Goal: Communication & Community: Answer question/provide support

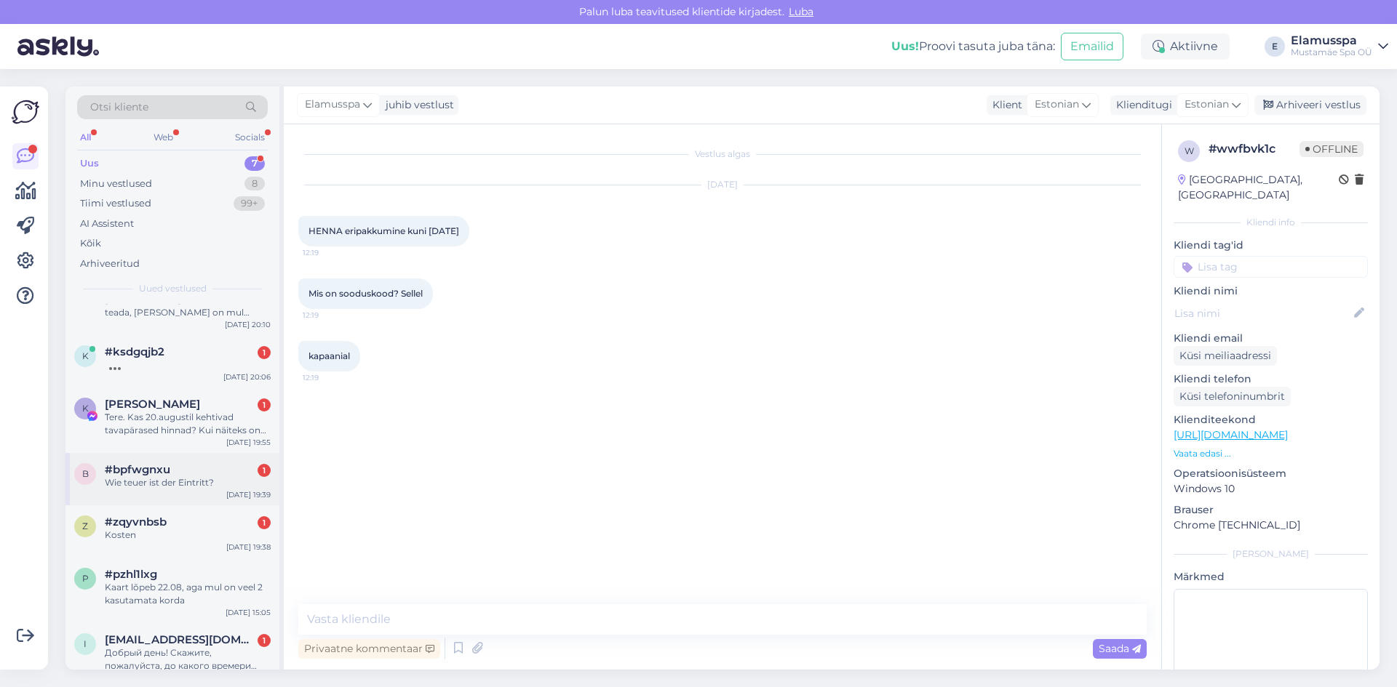
scroll to position [53, 0]
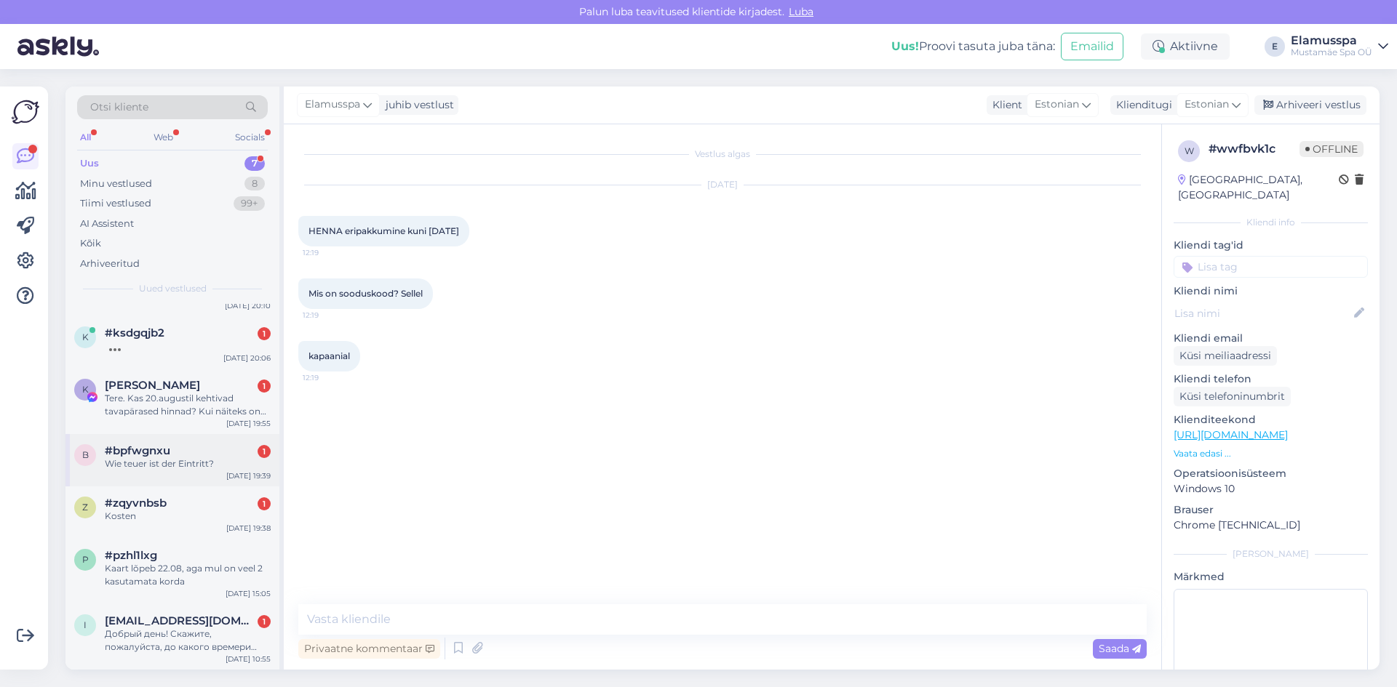
click at [202, 475] on div "b #bpfwgnxu 1 Wie teuer ist der Eintritt? [DATE] 19:39" at bounding box center [172, 460] width 214 height 52
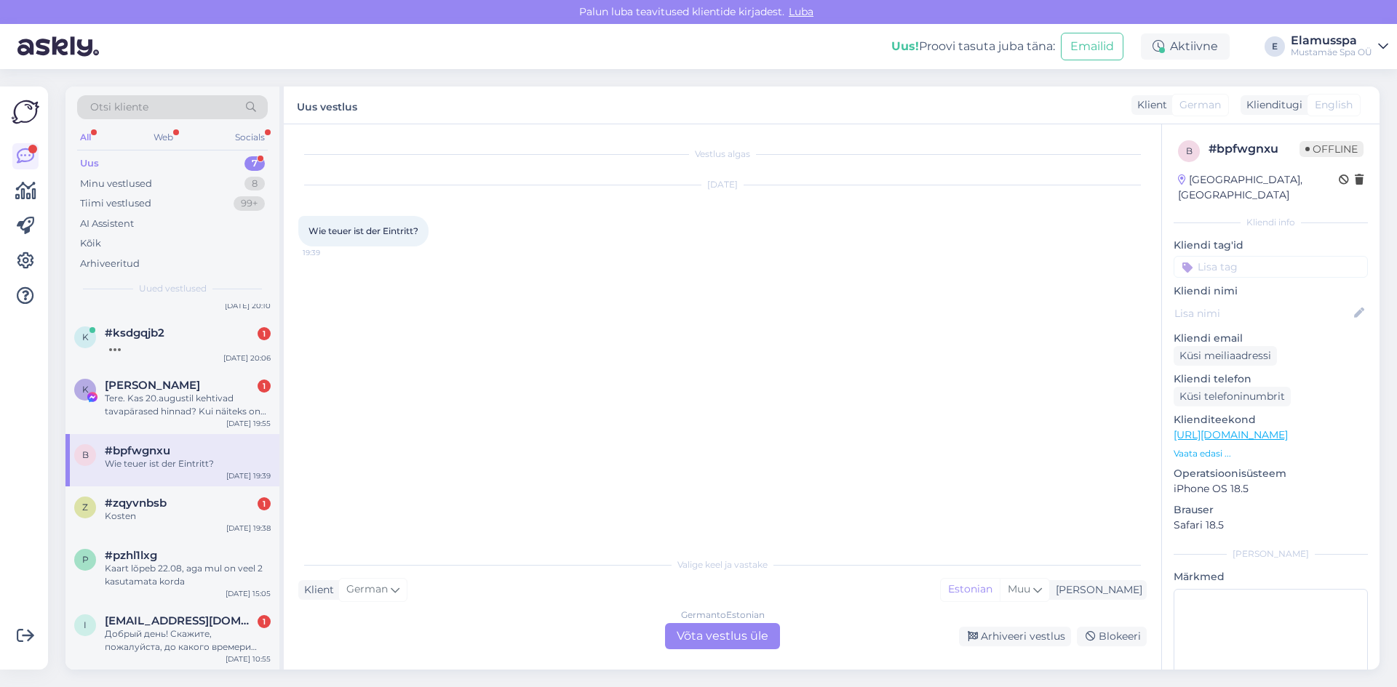
click at [721, 633] on div "German to Estonian Võta vestlus üle" at bounding box center [722, 636] width 115 height 26
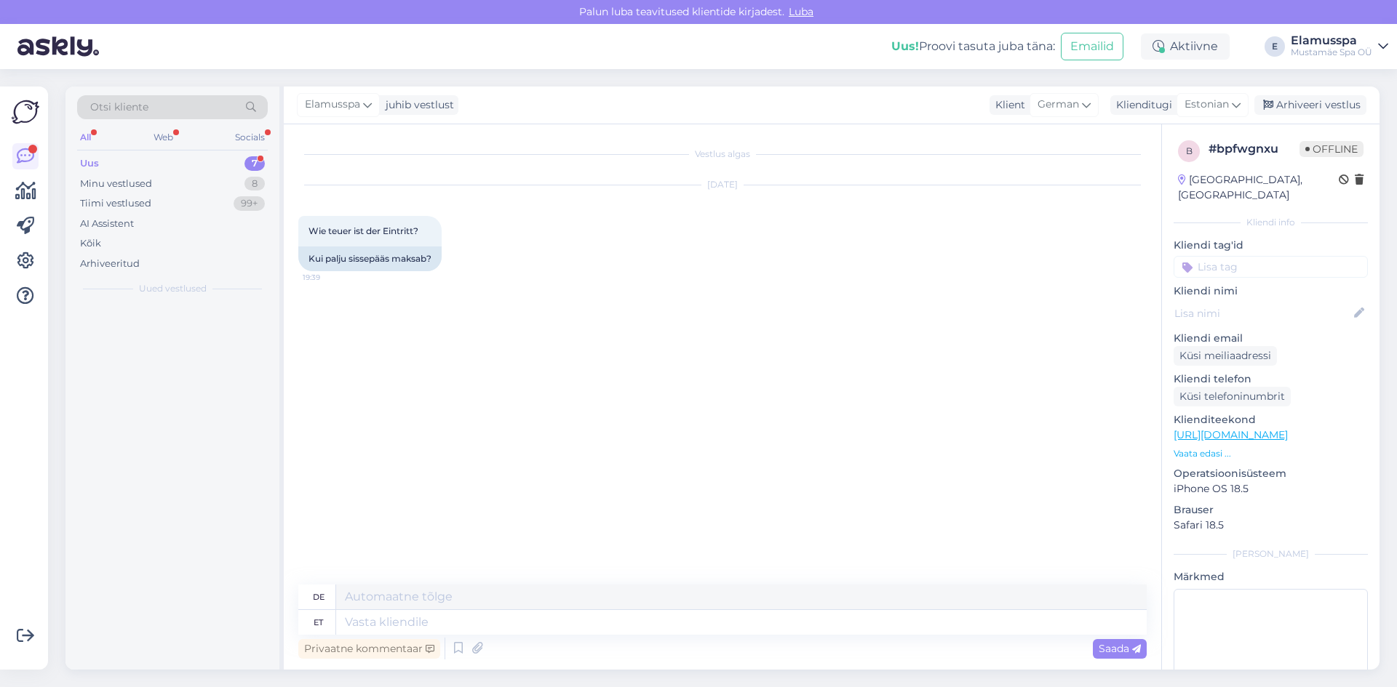
scroll to position [0, 0]
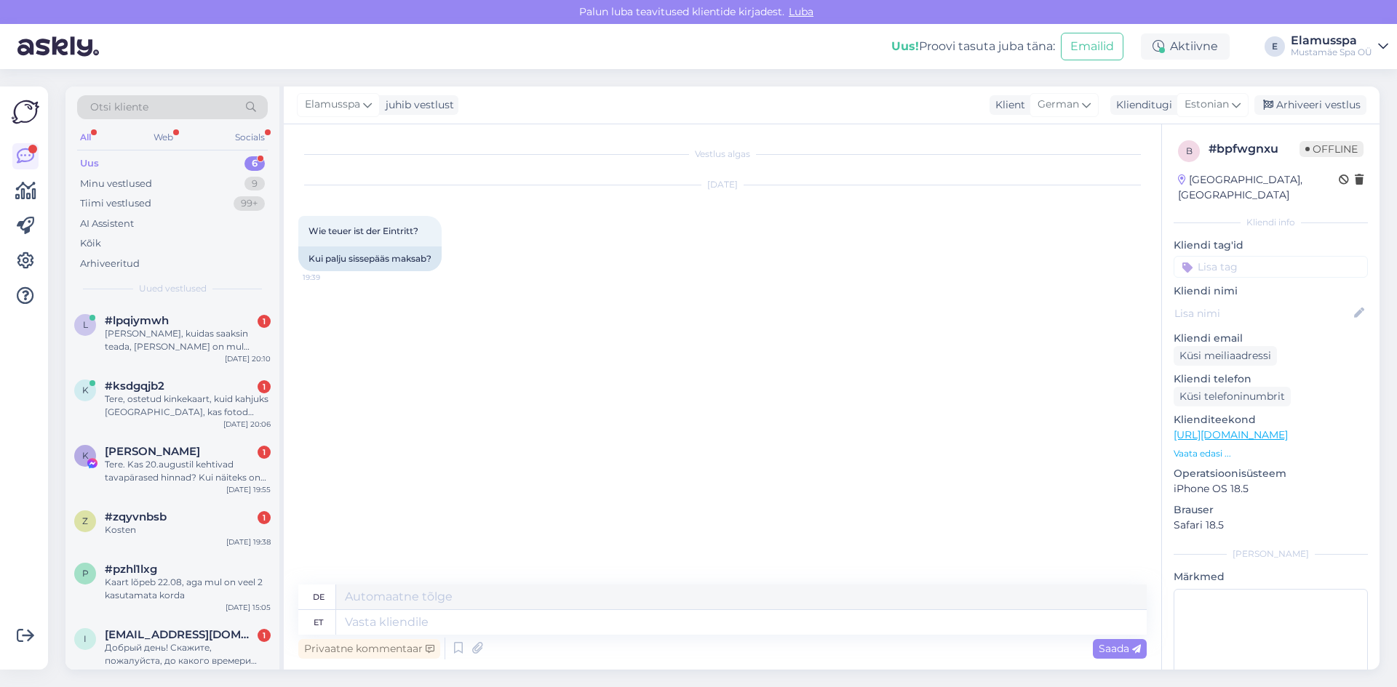
click at [675, 610] on div "de" at bounding box center [722, 597] width 848 height 25
click at [680, 626] on textarea at bounding box center [741, 622] width 810 height 25
type textarea "Hallo!"
type textarea "H"
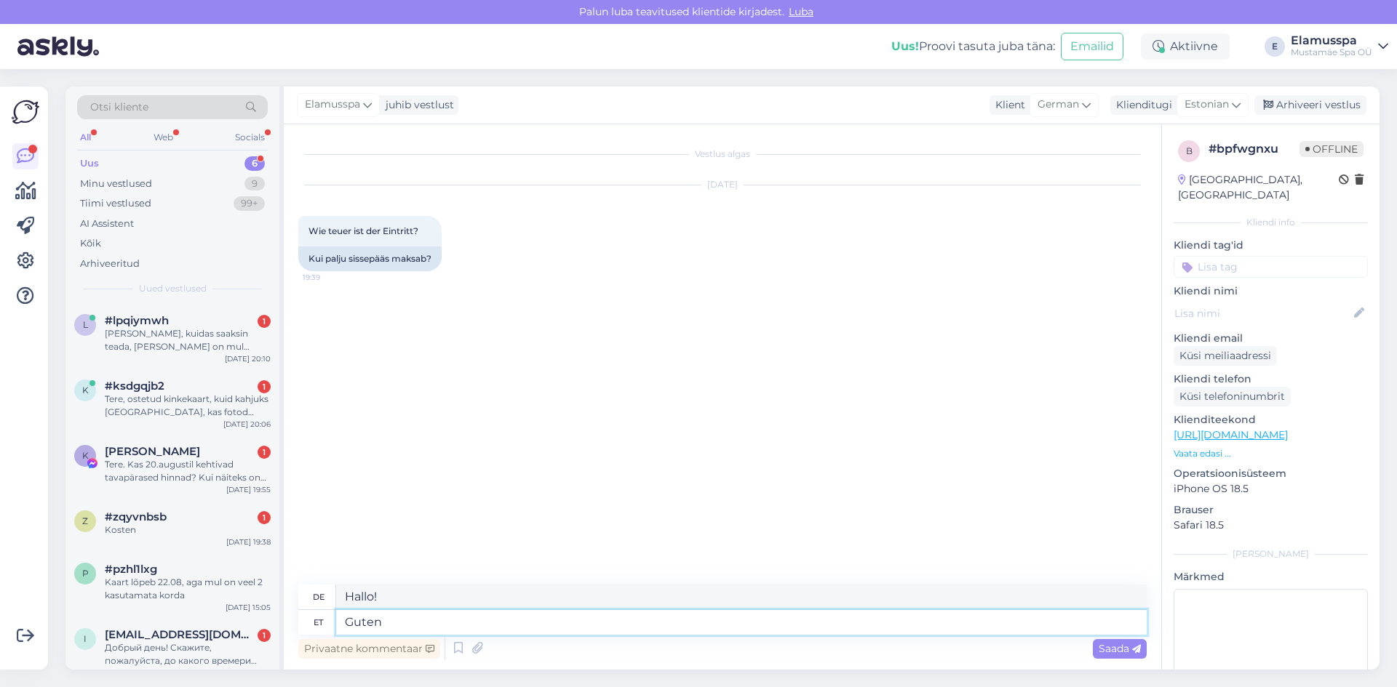
type textarea "Guten"
type textarea "Gut"
type textarea "Guten Abend!"
type textarea "Guten Abend! Wenn i"
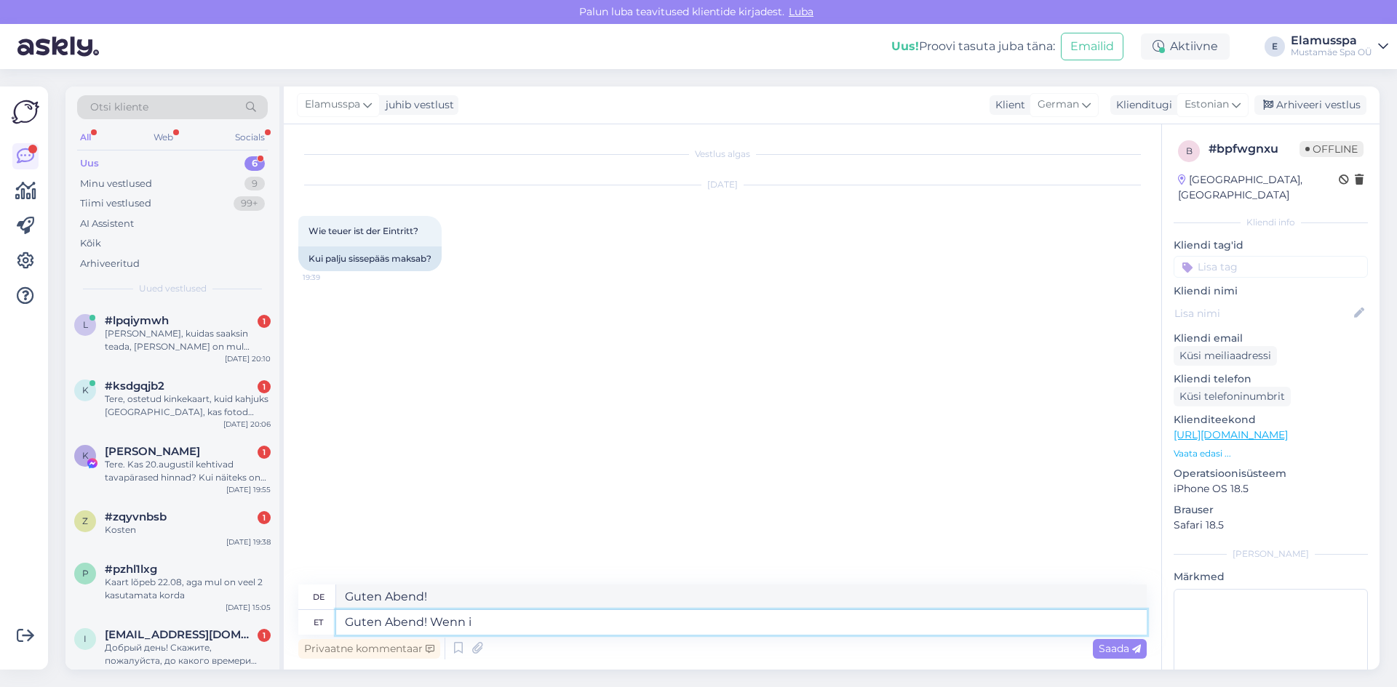
type textarea "Guten Abend! Wenn"
type textarea "Guten Abend! Wenn ihr"
type textarea "Guten Abend! Wenn Sie"
type textarea "Guten Abend! Wenn ihr auf u"
type textarea "Guten Abend! Wenn Sie auf sind"
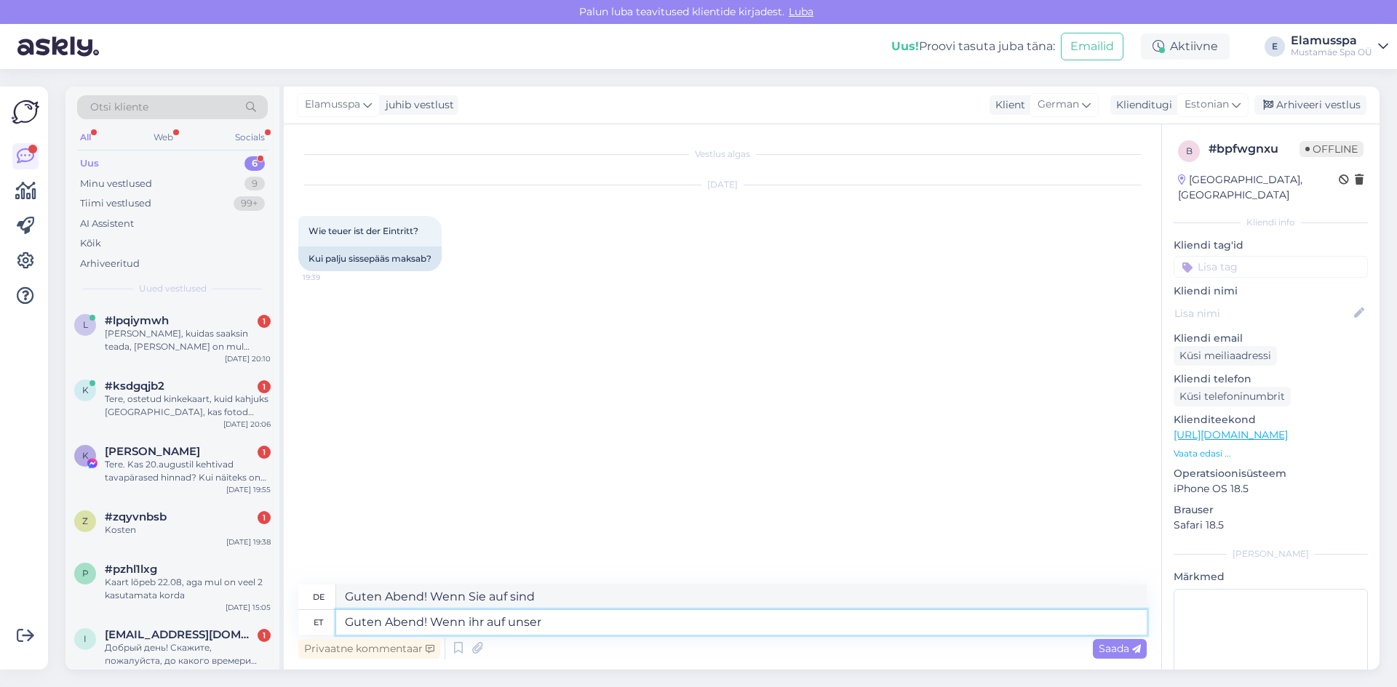
type textarea "Guten Abend! Wenn ihr auf unser"
type textarea "Guten Tag! Wenn ihr auf unser"
type textarea "Guten Abend! Wenn ihr auf unser website g"
type textarea "Guten Tag! Wenn Sie auf unserer Website sind"
type textarea "Guten Abend! Wenn ihr auf unser website geh"
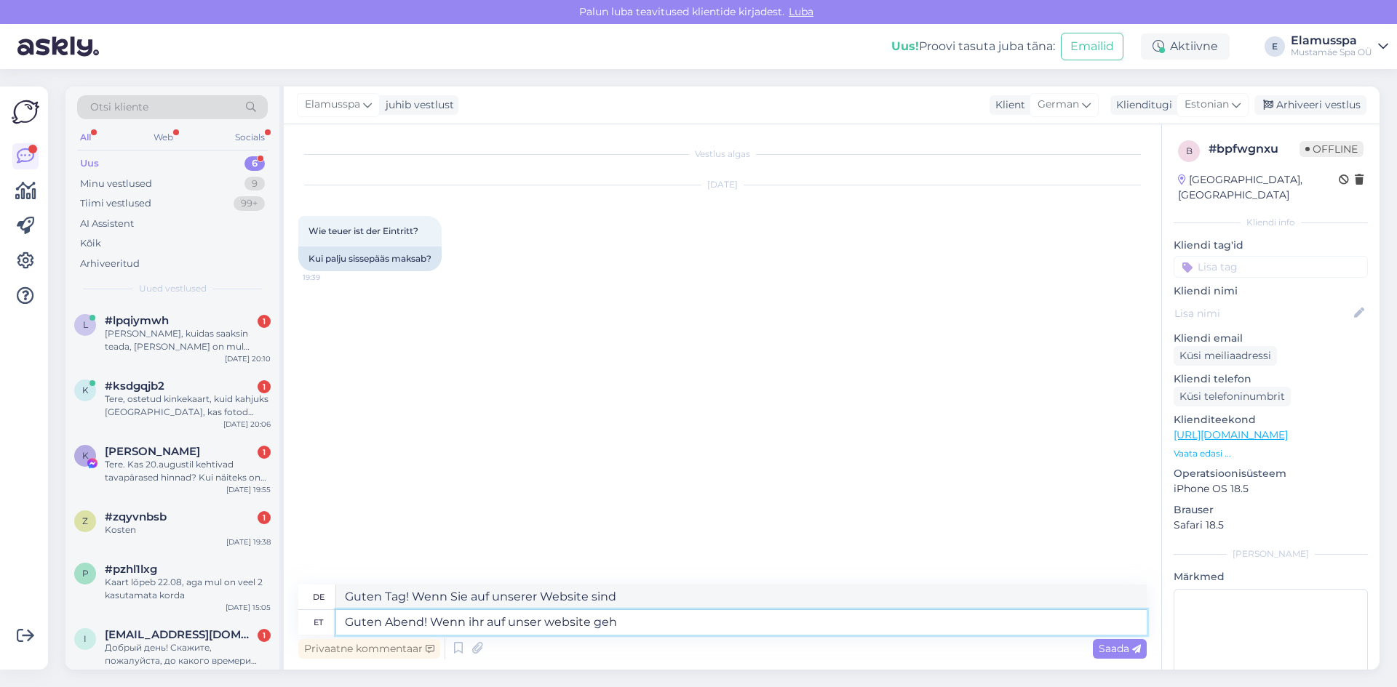
type textarea "Guten Tag! Wenn ihr auf unserer Website ge"
type textarea "Guten Abend! Wenn ihr auf unser website geht"
type textarea "Guten Tag! Wenn ihr auf unsere Website geht"
type textarea "Guten Abend! Wenn ihr auf unser website geht dann"
type textarea "Guten Tag! Wenn ihr auf unserer Website geht dann"
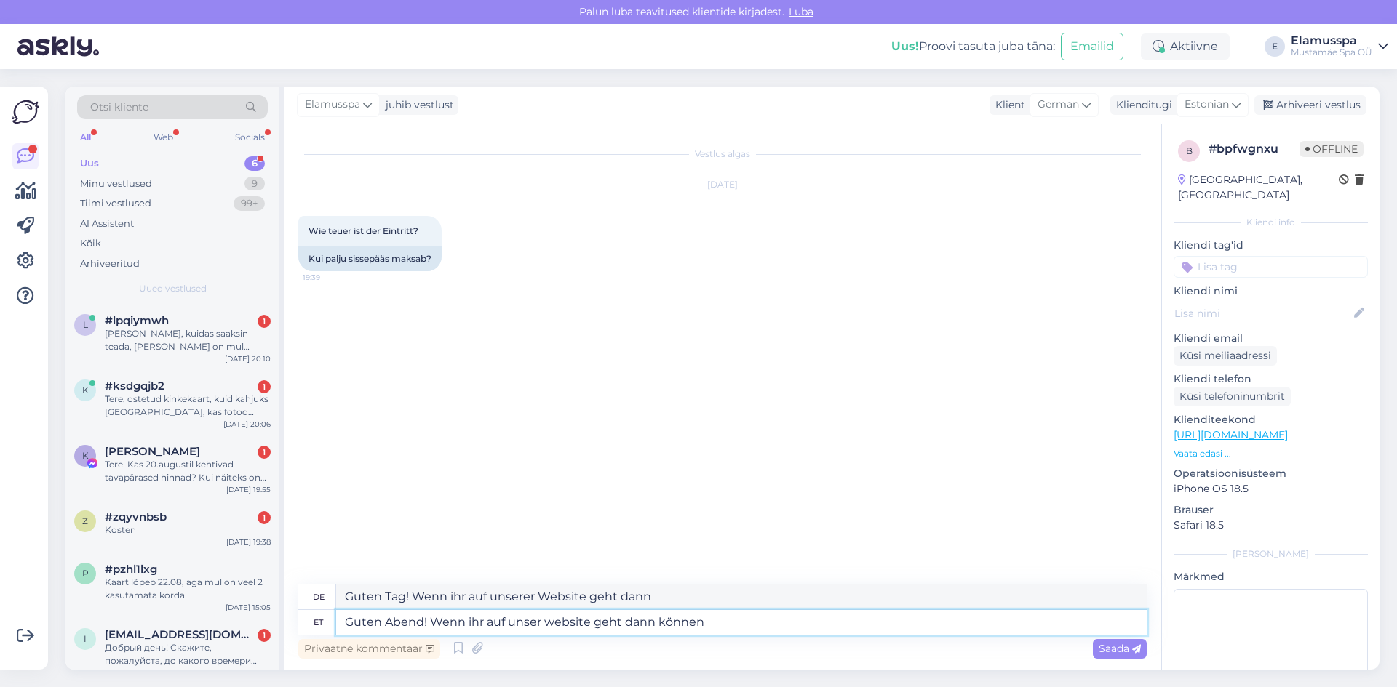
type textarea "Guten Abend! Wenn ihr auf unser website geht dann können"
type textarea "Guten Tag! Wenn ihr auf unsere Website geht dann können"
type textarea "Guten Abend! Wenn ihr auf unser website geht dann können sie un"
type textarea "Guten Tag! Wenn ihr auf unsere Website geht, dann könnt ihr sie"
type textarea "Guten Abend! Wenn ihr auf unser website geht dann können sie unser p"
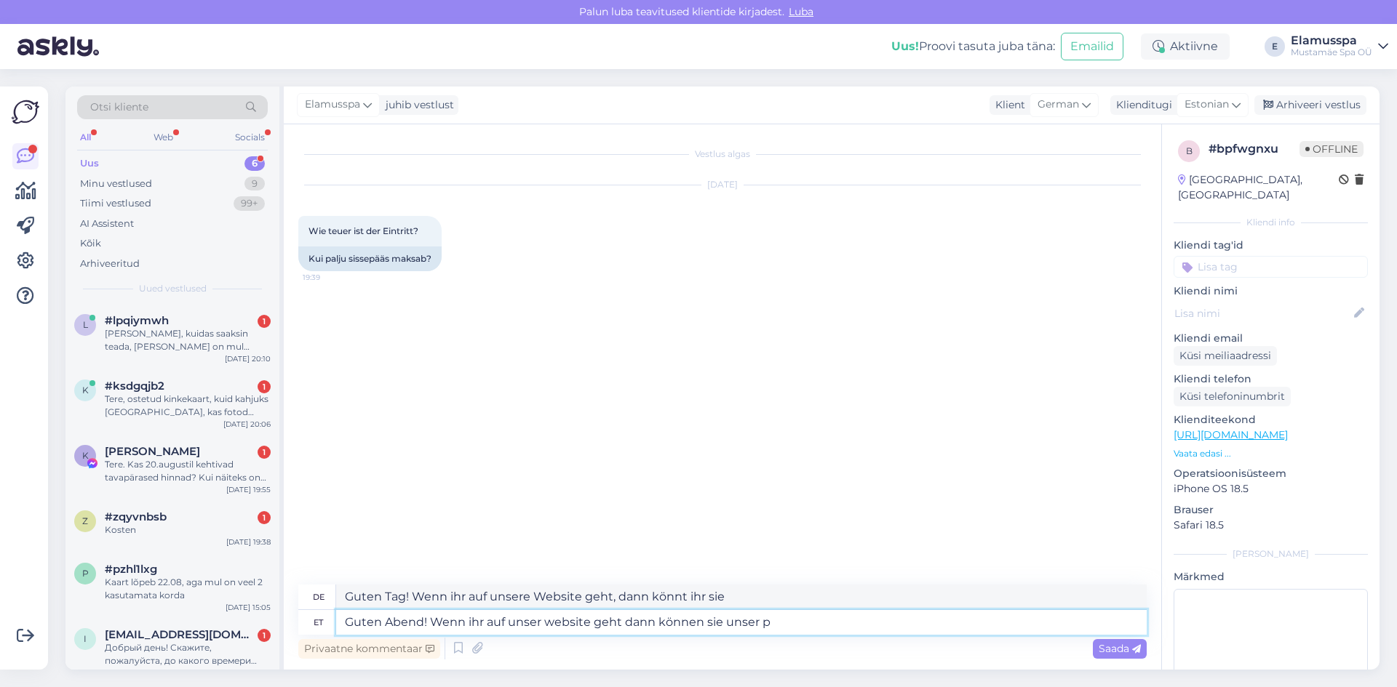
type textarea "Guten Tag! Wenn ihr auf unsere Website geht, dann könnt ihr sie unser"
type textarea "Guten Abend! Wenn ihr auf unser website geht dann können sie unser preise"
type textarea "Guten Tag! Wenn ihr auf unsere Website geht, dann könnt ihr unsere Preise erfah…"
type textarea "Guten Abend! Wenn ihr auf unser website geht dann können sie unser preise da"
type textarea "Guten Tag! Wenn ihr auf unsere Website geht, dann könnt ihr unsere Preise da"
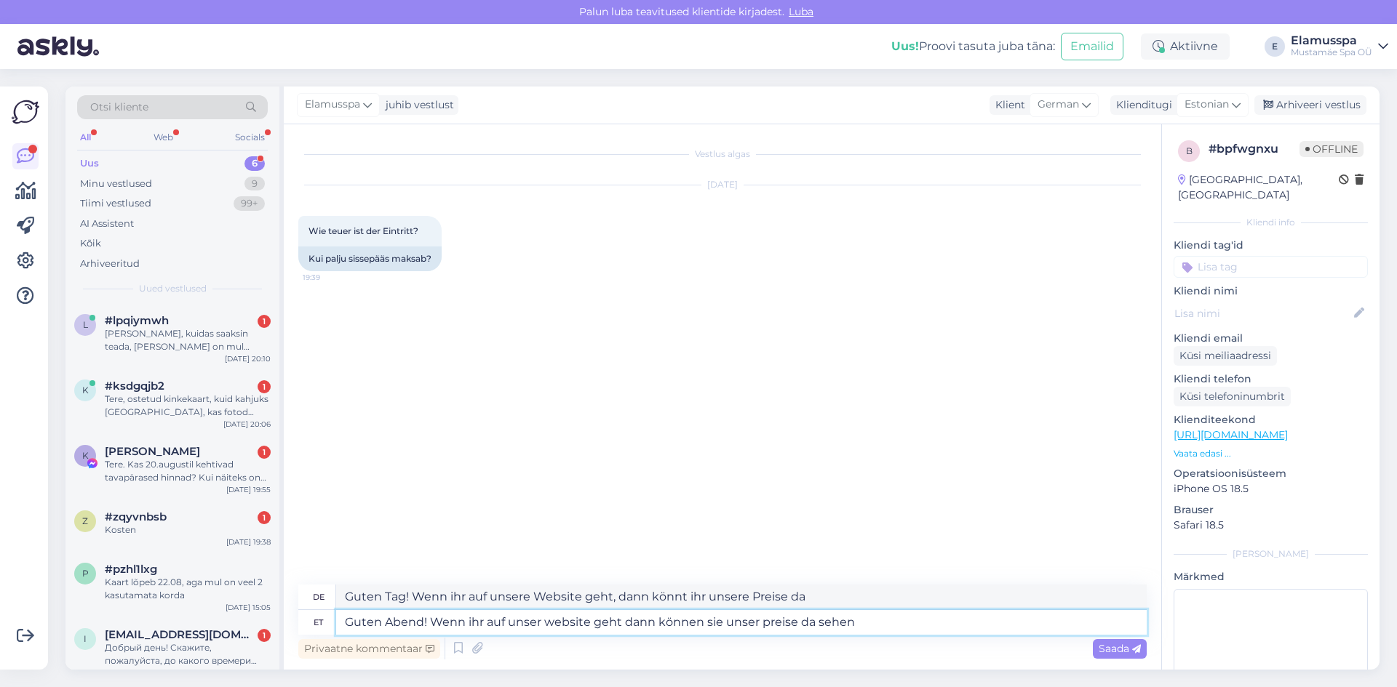
type textarea "Guten Abend! Wenn ihr auf unser website geht dann können sie unser preise da se…"
type textarea "Guten Tag! Wenn Sie auf unsere Website gehen, dann können Sie unsere Preise da …"
type textarea "Guten Abend! Wenn ihr auf unser website geht dann können sie unser preise da se…"
type textarea "Guten Tag! Wenn Sie auf unsere Website gehen, dann können Sie unsere Preise da …"
type textarea "Guten Abend! Wenn ihr auf unser website geht dann können sie unser preise da se…"
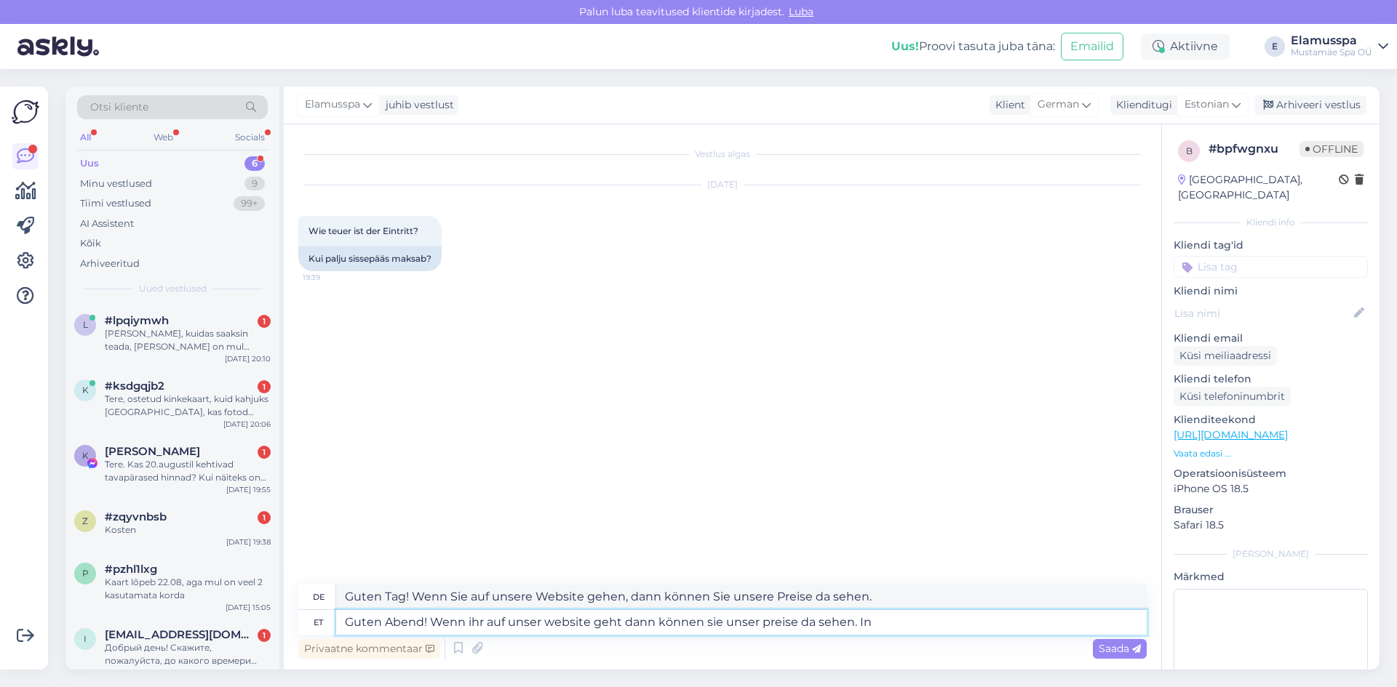
type textarea "Guten Tag! Wenn Sie auf unsere Website gehen, dann können Sie unsere Preise da …"
type textarea "Guten Abend! Wenn ihr auf unser website geht dann können sie unser preise da se…"
type textarea "Guten Tag! Wenn Sie auf unsere Website gehen, dann können Sie unsere Preise da …"
type textarea "Guten Abend! Wenn ihr auf unser website geht dann können sie unser preise da se…"
type textarea "Guten Tag! Wenn Sie auf unsere Website gehen, dann können Sie unsere Preise da …"
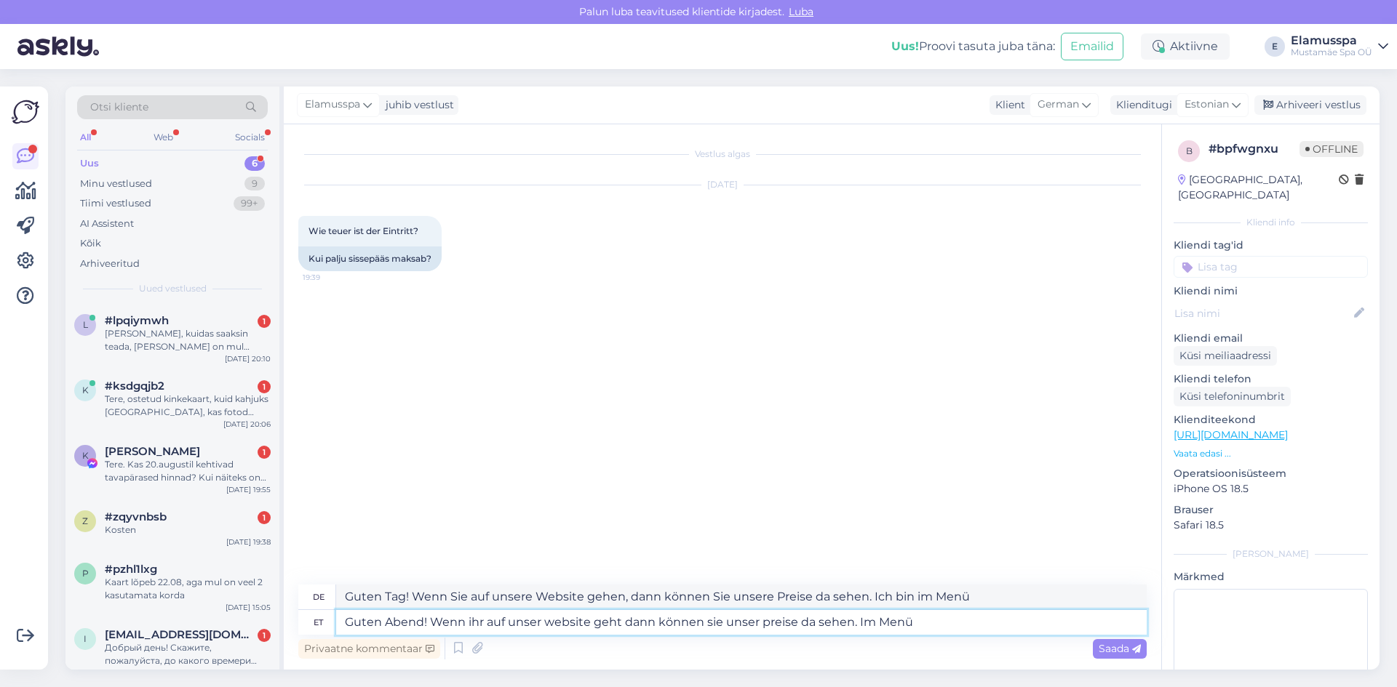
click at [875, 628] on textarea "Guten Abend! Wenn ihr auf unser website geht dann können sie unser preise da se…" at bounding box center [741, 622] width 810 height 25
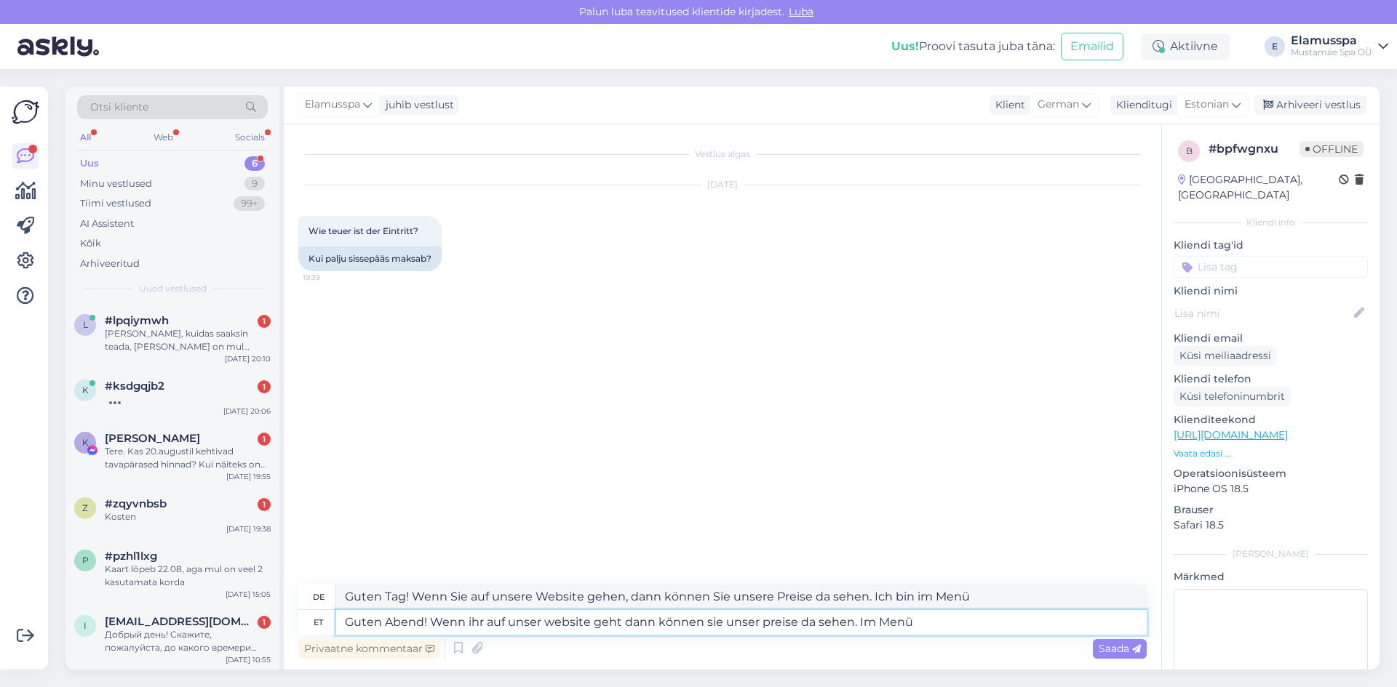
drag, startPoint x: 963, startPoint y: 625, endPoint x: 930, endPoint y: 624, distance: 33.5
click at [962, 625] on textarea "Guten Abend! Wenn ihr auf unser website geht dann können sie unser preise da se…" at bounding box center [741, 622] width 810 height 25
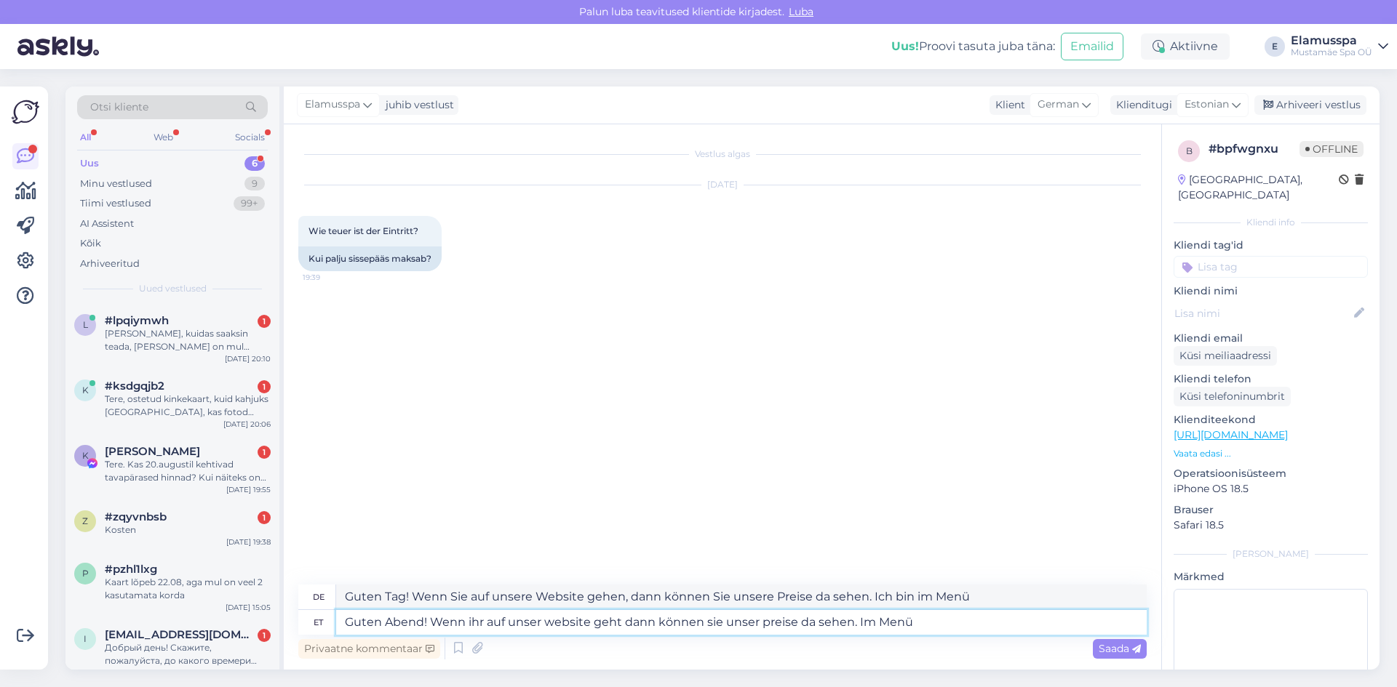
drag, startPoint x: 483, startPoint y: 625, endPoint x: 467, endPoint y: 624, distance: 16.0
click at [467, 624] on textarea "Guten Abend! Wenn ihr auf unser website geht dann können sie unser preise da se…" at bounding box center [741, 622] width 810 height 25
type textarea "Guten Abend! Wenn sie auf unser website geht dann können sie unser preise da se…"
type textarea "Guten Tag! Wenn Sie auf unsere Website gehen, dann können Sie unsere Preise da …"
type textarea "Guten Abend! Wenn s auf unser website geht dann können sie unser preise da sehe…"
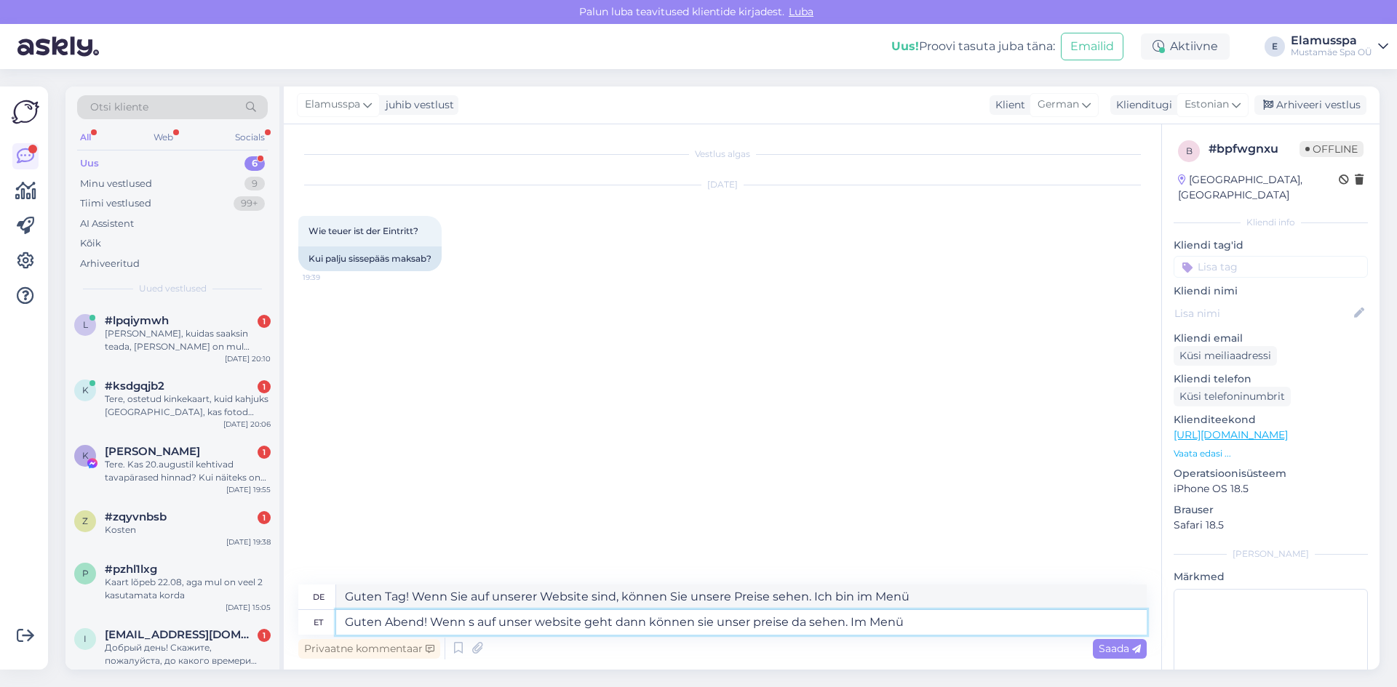
type textarea "Guten Tag! Wenn Sie auf unsere Website gehen, können Sie dort unsere Preise seh…"
type textarea "Guten Abend! Wenn auf unser website geht dann können sie unser preise da sehen.…"
type textarea "Guten Tag! Wenn Sie auf unsere Website gehen, können Sie unsere Preise da sehen…"
type textarea "Guten Abend! Wenn S auf unser website geht dann können sie unser preise da sehe…"
type textarea "Guten Tag! Wenn Sie auf unserer Website sind, können Sie unsere Preise sehen. I…"
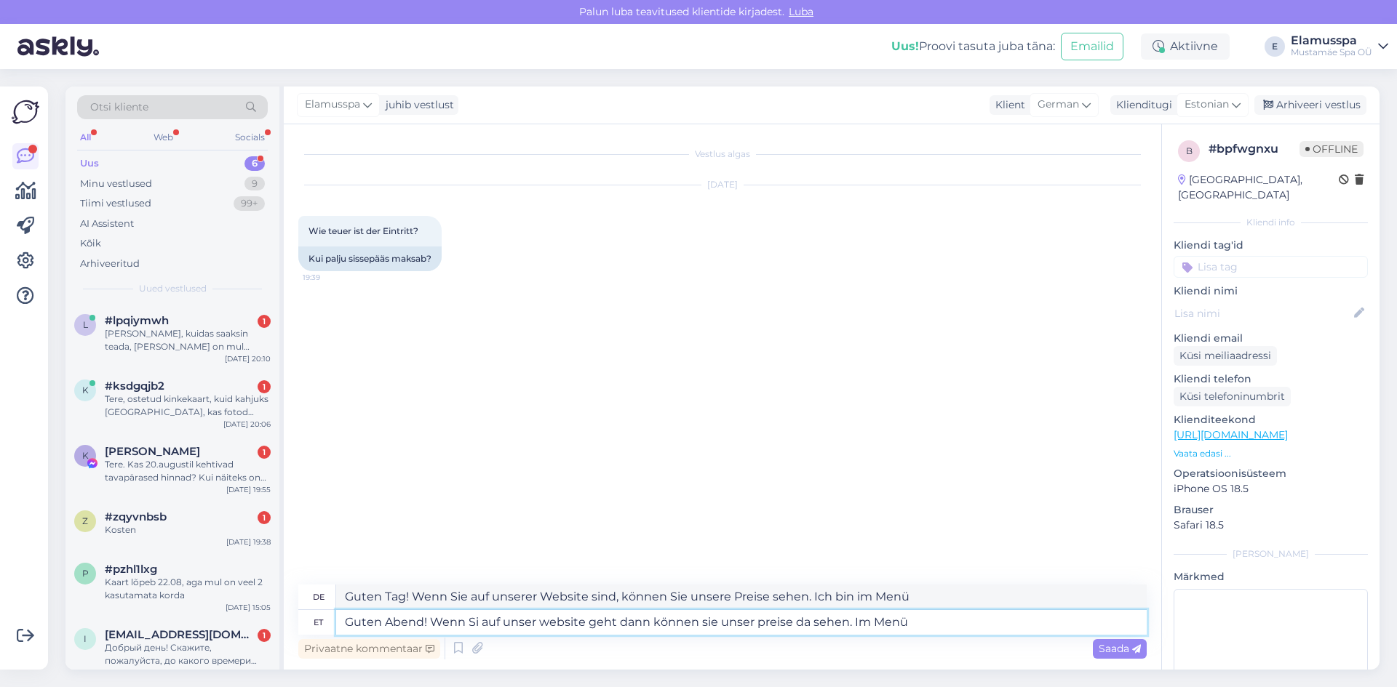
type textarea "Guten Abend! Wenn Sie auf unser website geht dann können sie unser preise da se…"
type textarea "Guten Tag! Wenn Sie auf unsere Website gehen, können Sie unsere Preise da sehen…"
type textarea "Guten Abend! Wenn Sie auf unser website geht dann können sie unser preise da se…"
click at [402, 602] on textarea "Guten Tag! Wenn Sie auf unsere Website gehen, können Sie unsere Preise da sehen…" at bounding box center [741, 597] width 810 height 25
type textarea "Guten Abend! Wenn Sie auf unsere Website gehen, können Sie unsere Preise da seh…"
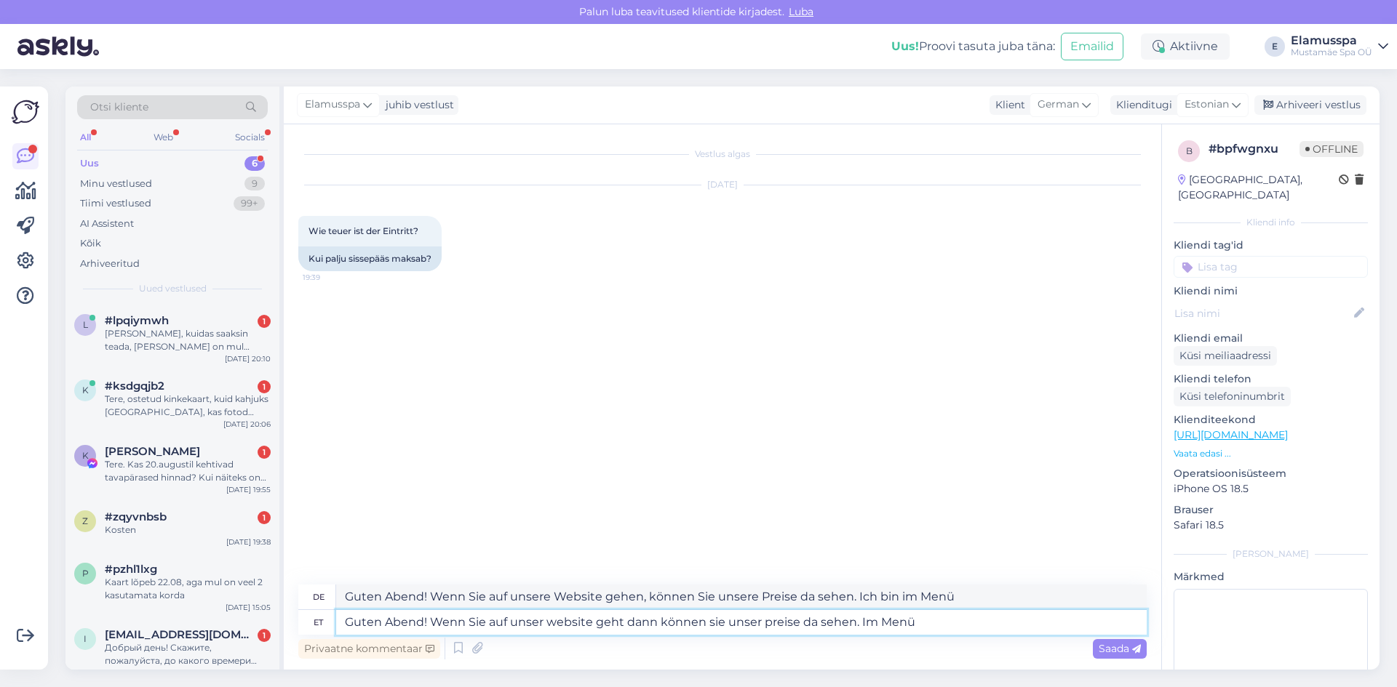
click at [540, 624] on textarea "Guten Abend! Wenn Sie auf unser website geht dann können sie unser preise da se…" at bounding box center [741, 622] width 810 height 25
type textarea "Guten Abend! Wenn Sie auf unsere website geht dann können sie unser preise da s…"
type textarea "Guten Tag! Wenn Sie auf unsere Website gehen, dann können Sie unsere Preise da …"
click at [808, 624] on textarea "Guten Abend! Wenn Sie auf unsere website geht dann können sie unser preise da s…" at bounding box center [741, 622] width 810 height 25
click at [628, 624] on textarea "Guten Abend! Wenn Sie auf unsere website geht dann können sie unser preise da s…" at bounding box center [741, 622] width 810 height 25
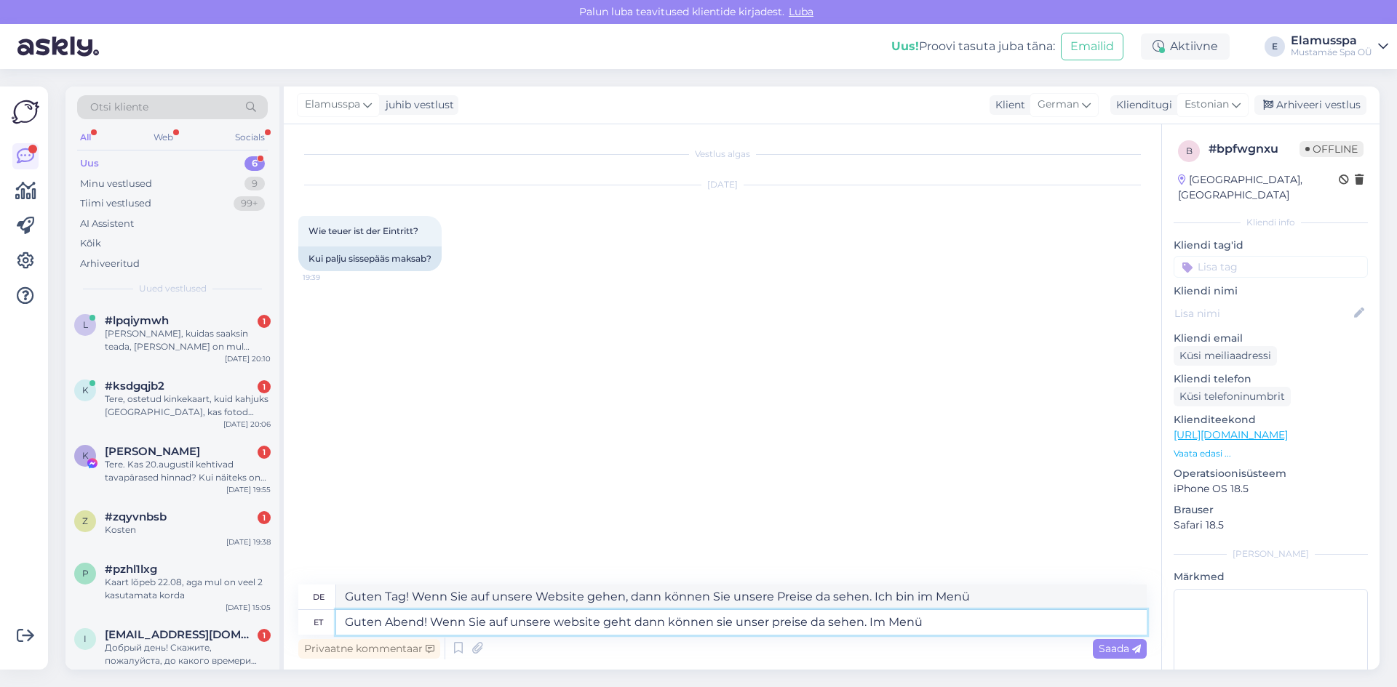
type textarea "Guten Abend! Wenn Sie auf unsere website geh dann können sie unser preise da se…"
type textarea "Guten Tag! Wenn Sie auf unserer Website geh dann können Sie unsere Preise da se…"
type textarea "Guten Abend! Wenn Sie auf unsere website geheh dann können sie unser preise da …"
type textarea "Guten Tag! Wenn Sie auf unsere Website gehen, können Sie unsere Preise da sehen…"
type textarea "Guten Abend! Wenn Sie auf unsere website gehen dann können sie unser preise da …"
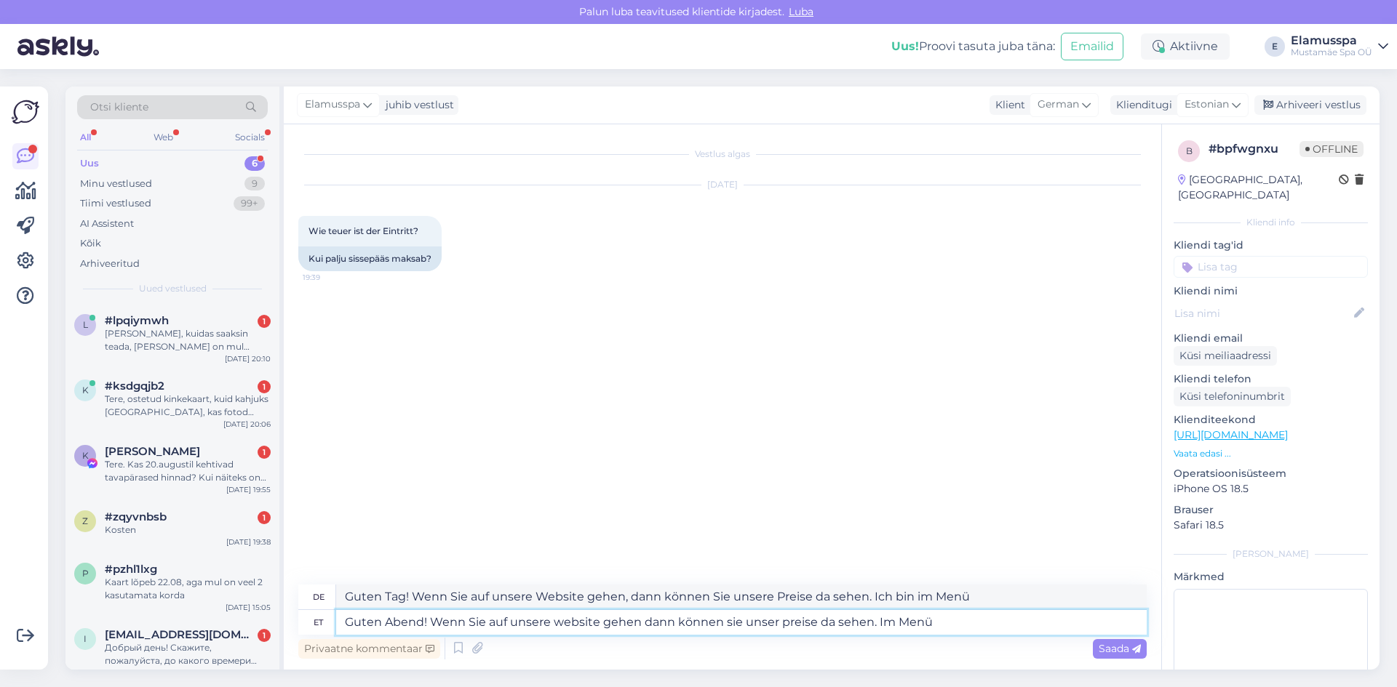
type textarea "Guten Tag! Wenn Sie auf unsere Website gehen, können Sie unsere Preise da sehen…"
type textarea "Guten Abend! Wenn Sie auf unsere website gehen, dann können sie unser preise da…"
type textarea "Guten Tag! Wenn Sie auf unsere Website gehen, dann können Sie unsere Preise da …"
click at [732, 624] on textarea "Guten Abend! Wenn Sie auf unsere website gehen, dann können sie unser preise da…" at bounding box center [741, 622] width 810 height 25
type textarea "Guten Abend! Wenn Sie auf unsere website gehen, dann können ie unser preise da …"
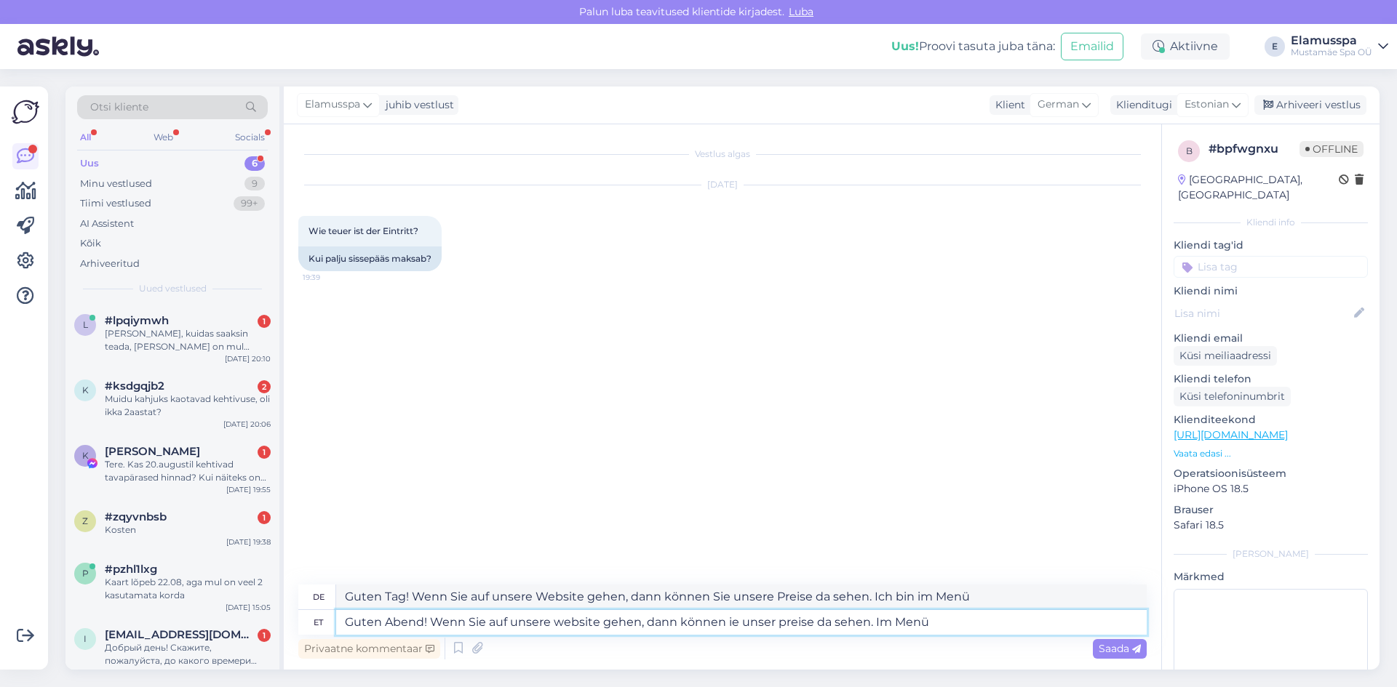
type textarea "Guten Tag! Wenn Sie auf unsere Website gehen, dann können Sie unsere Preise seh…"
type textarea "Guten Abend! Wenn Sie auf unsere website gehen, dann können Sie unser preise da…"
type textarea "Guten Tag! Wenn Sie auf unsere Website gehen, dann können Sie unsere Preise da …"
click at [776, 622] on textarea "Guten Abend! Wenn Sie auf unsere website gehen, dann können Sie unser preise da…" at bounding box center [741, 622] width 810 height 25
click at [773, 623] on textarea "Guten Abend! Wenn Sie auf unsere website gehen, dann können Sie unser preise da…" at bounding box center [741, 622] width 810 height 25
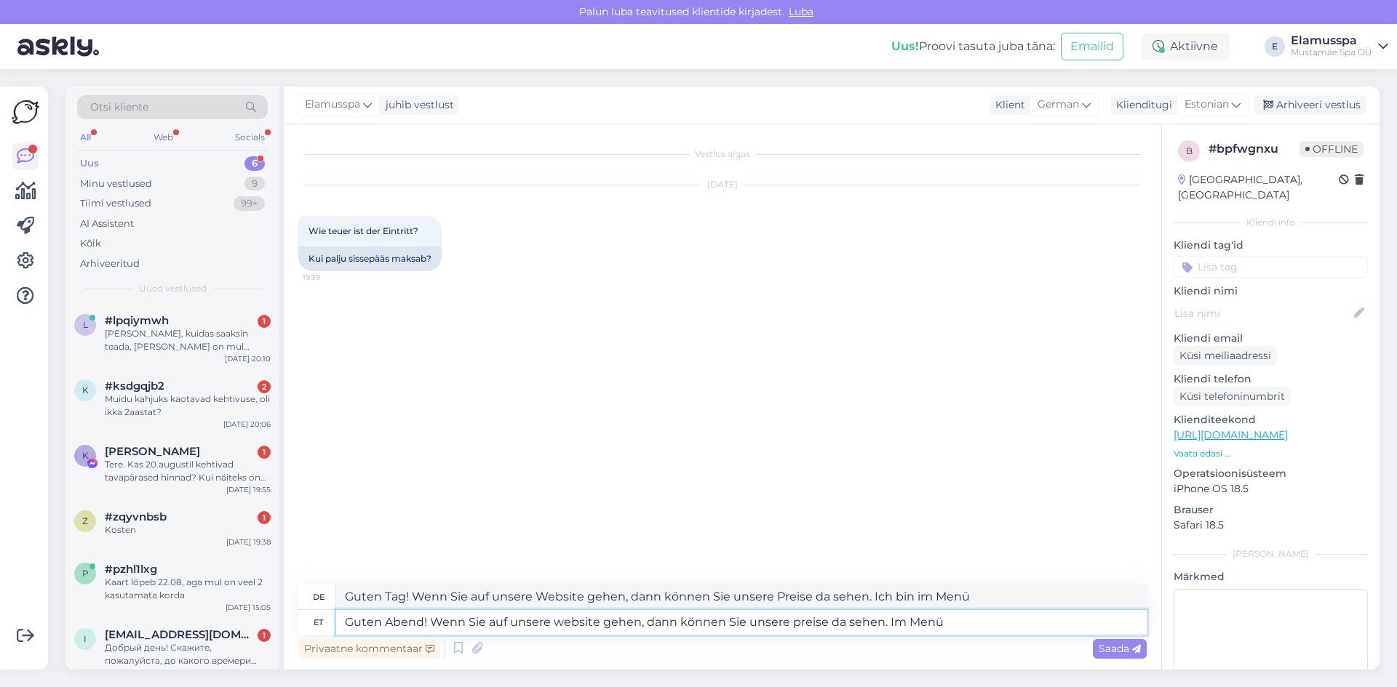
type textarea "Guten Abend! Wenn Sie auf unsere website gehen, dann können Sie unsere reise da…"
type textarea "Guten Tag! Wenn Sie auf unsere Website gehen, dann können Sie unsere Reise da s…"
type textarea "Guten Abend! Wenn Sie auf unsere website gehen, dann können Sie unsere Preise d…"
type textarea "Guten Tag! Wenn Sie auf unsere Website gehen, können Sie unsere Preise sehen. I…"
drag, startPoint x: 879, startPoint y: 623, endPoint x: 830, endPoint y: 617, distance: 49.1
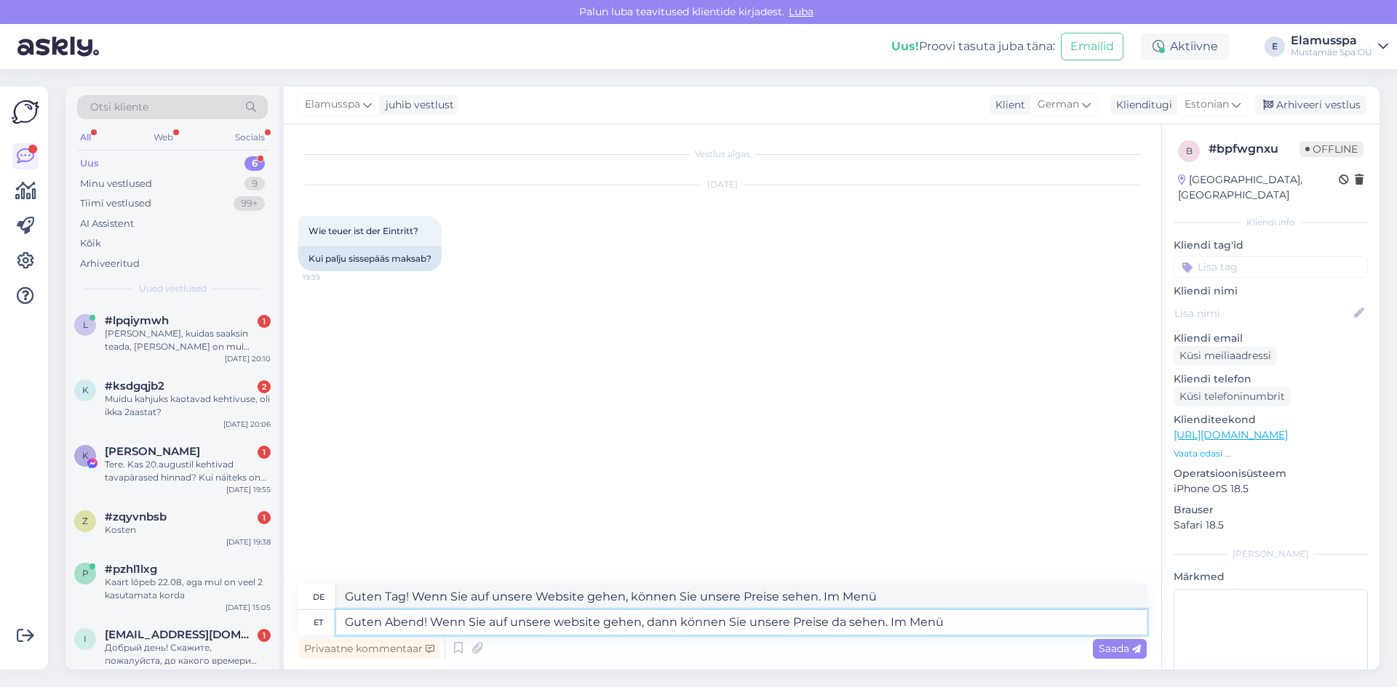
click at [830, 617] on textarea "Guten Abend! Wenn Sie auf unsere website gehen, dann können Sie unsere Preise d…" at bounding box center [741, 622] width 810 height 25
click at [843, 619] on textarea "Guten Abend! Wenn Sie auf unsere website gehen, dann können Sie unsere Preise d…" at bounding box center [741, 622] width 810 height 25
type textarea "Guten Abend! Wenn Sie auf unsere website gehen, dann können Sie unsere Preise s…"
type textarea "Guten Tag! Wenn Sie auf unsere Website gehen, dann können Sie unsere Preise seh…"
type textarea "Guten Abend! Wenn Sie auf unsere website gehen, dann können Sie unsere Preise s…"
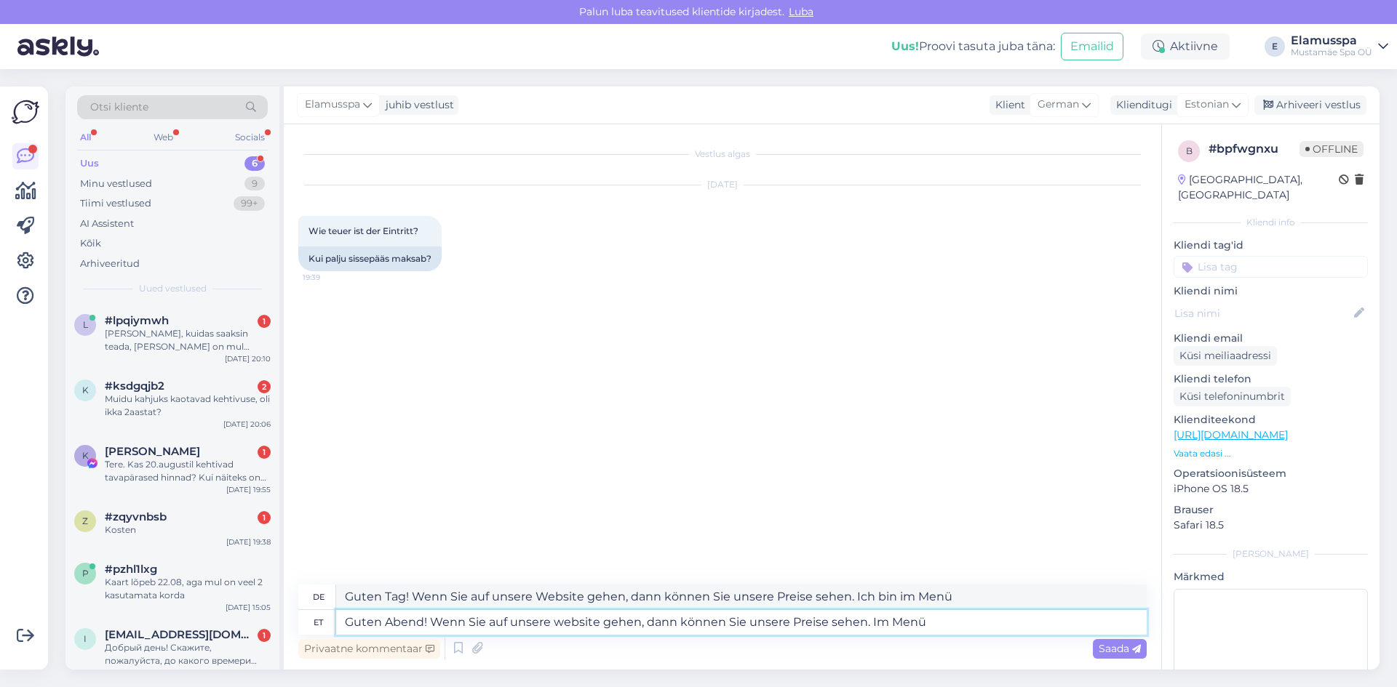
type textarea "Guten Tag! Wenn Sie auf unsere Website gehen, können Sie unsere Preise sehen. I…"
click at [677, 626] on textarea "Guten Abend! Wenn Sie auf unsere website gehen, dann können Sie unsere Preise s…" at bounding box center [741, 622] width 810 height 25
type textarea "Guten Abend! Wenn Sie auf unsere website gehen, dankönnen Sie unsere Preise seh…"
type textarea "Guten Tag! Wenn Sie auf unsere Website gehen, können Sie unsere Preise sehen. I…"
type textarea "Guten Abend! Wenn Sie auf unsere website gehen,können Sie unsere Preise sehen. …"
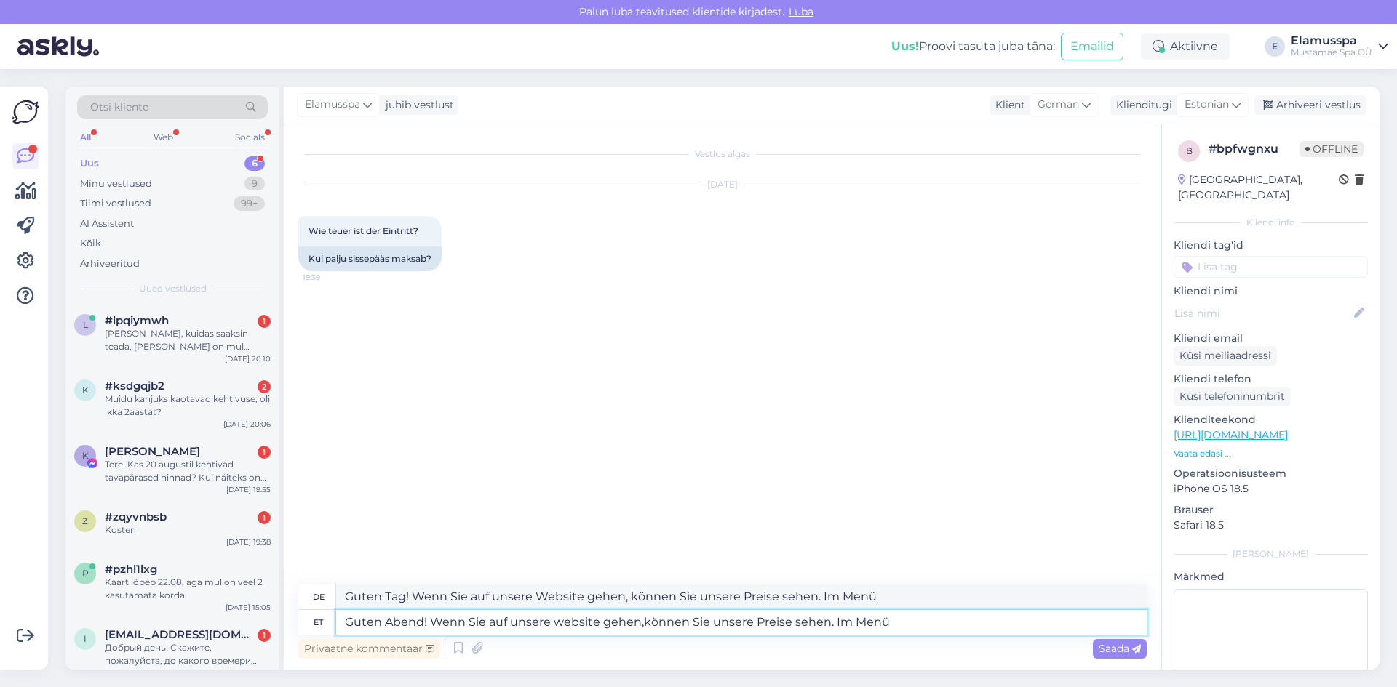
type textarea "Guten Tag! Wenn Sie auf unsere Website gehen, können Sie unsere Preise sehen. I…"
type textarea "Guten Abend! Wenn Sie auf unsere website gehen, können Sie unsere Preise sehen.…"
type textarea "Guten Tag! Wenn Sie auf unsere Website gehen, können Sie unsere Preise sehen. I…"
click at [831, 624] on textarea "Guten Abend! Wenn Sie auf unsere website gehen, können Sie unsere Preise sehen.…" at bounding box center [741, 622] width 810 height 25
type textarea "Guten Abend! Wenn Sie auf unsere website gehen, können Sie unsere Preise sehenI…"
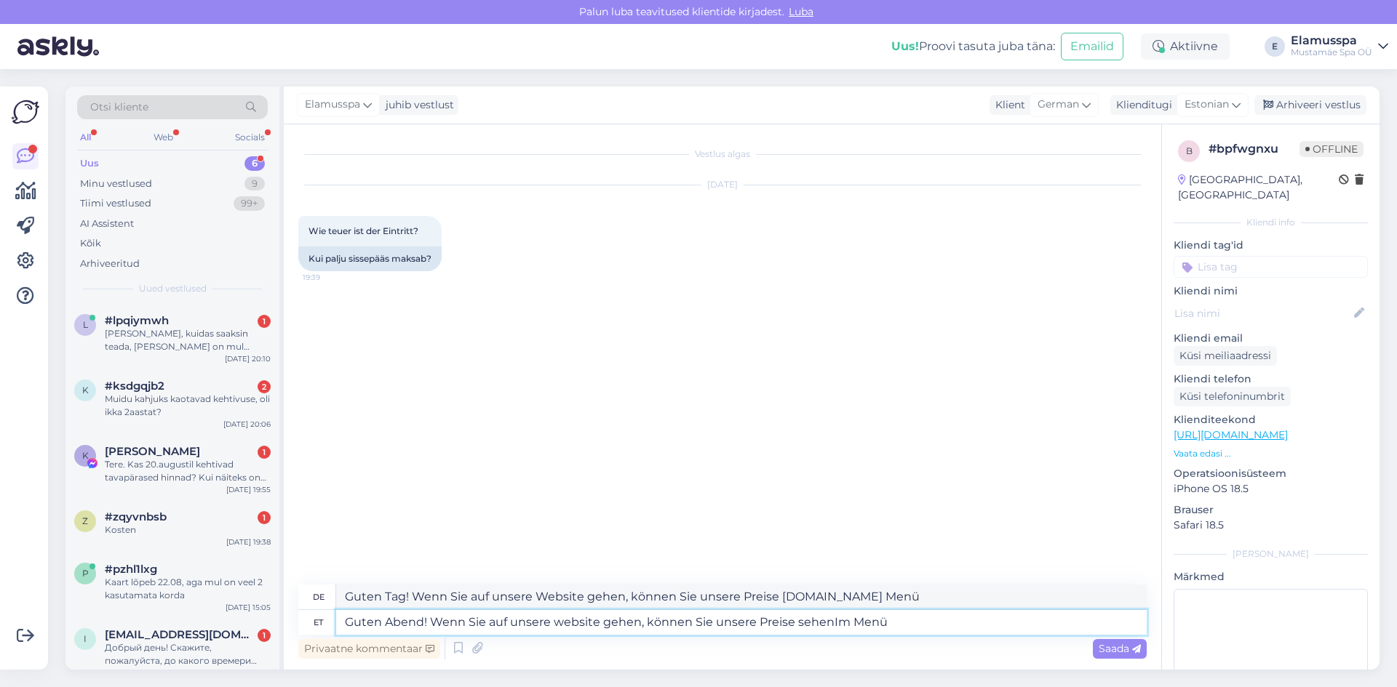
type textarea "Guten Tag! Wenn Sie auf unsere Website gehen, können Sie unsere Preise im Menü …"
click at [912, 628] on textarea "Guten Abend! Wenn Sie auf unsere website gehen, können Sie unsere Preise sehen …" at bounding box center [741, 622] width 810 height 25
click at [827, 623] on textarea "Guten Abend! Wenn Sie auf unsere website gehen, können Sie unsere Preise sehen …" at bounding box center [741, 622] width 810 height 25
type textarea "Guten Abend! Wenn Sie auf unsere website gehen, können Sie unsere Preise im Menü"
type textarea "Guten Tag! Wenn Sie auf unsere Website gehen, finden Sie unsere Preise im Menü"
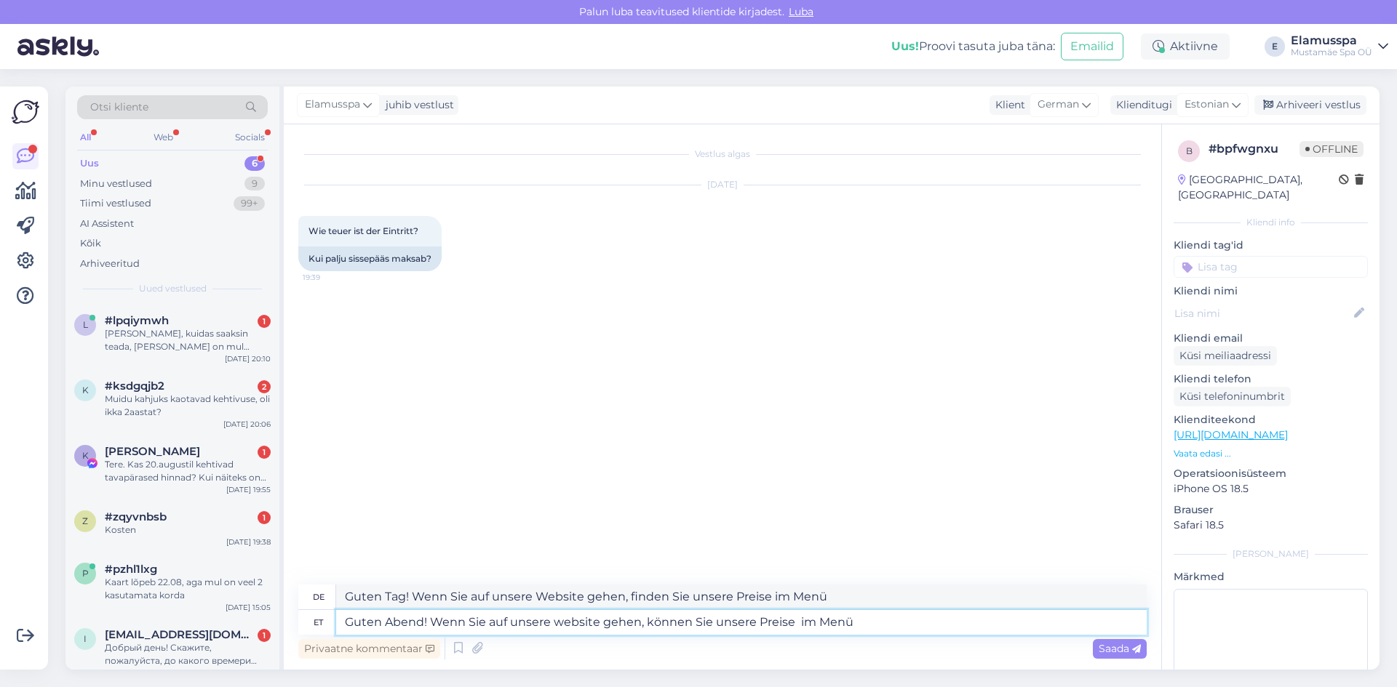
type textarea "Guten Abend! Wenn Sie auf unsere website gehen, können Sie unsere Preise im Menü"
type textarea "Guten Tag! Wenn Sie auf unsere Website gehen, erfahren Sie unsere Preise im Menü"
click at [867, 626] on textarea "Guten Abend! Wenn Sie auf unsere website gehen, können Sie unsere Preise im Menü" at bounding box center [741, 622] width 810 height 25
type textarea "Guten Abend! Wenn Sie auf unsere website gehen, können Sie unsere Preise im Men…"
type textarea "Guten Tag! Wenn Sie auf unsere Website gehen, finden Sie unsere Preise im Menü …"
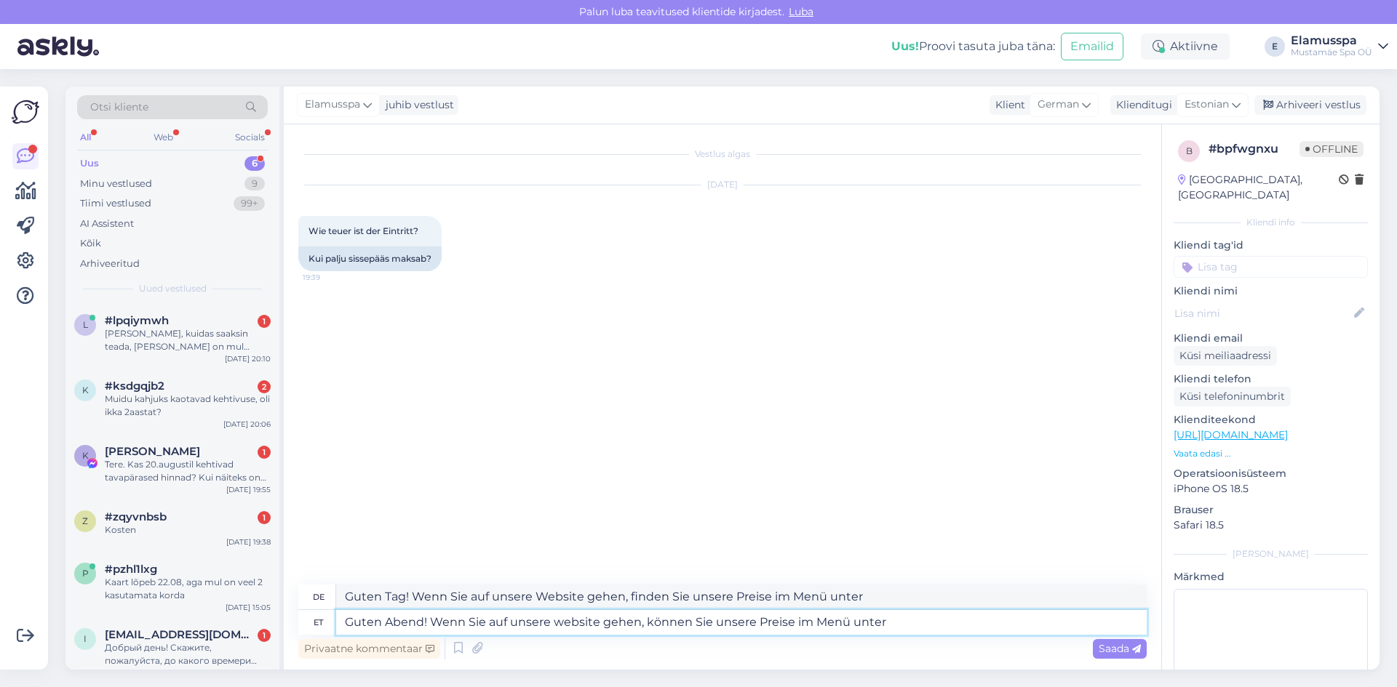
type textarea "Guten Abend! Wenn Sie auf unsere website gehen, können Sie unsere Preise im Men…"
type textarea "Guten Tag! Wenn Sie auf unsere Website gehen, können Sie unsere Preise im Menü …"
type textarea "Guten Abend! Wenn Sie auf unsere website gehen, können Sie unsere Preise im Men…"
type textarea "Guten Tag! Wenn Sie auf unsere Website gehen, finden Sie unsere Preise im Menü …"
type textarea "Guten Abend! Wenn Sie auf unsere website gehen, können Sie unsere Preise im Men…"
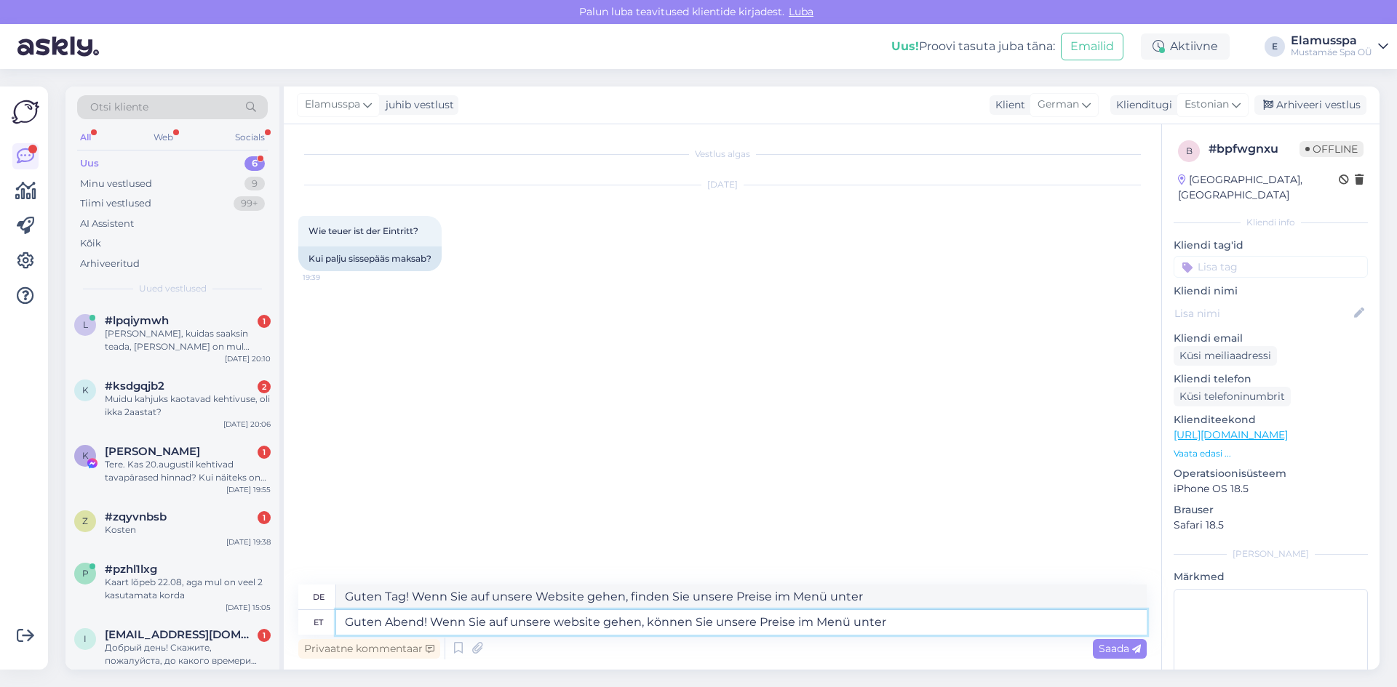
type textarea "Guten Tag! Wenn Sie auf unsere Website gehen, können Sie unsere Preise im Menü …"
type textarea "Guten Abend! Wenn Sie auf unsere website gehen, können Sie unsere Preise im Men…"
type textarea "Guten Tag! Wenn Sie auf unsere Website gehen, können Sie unsere Preise im Menü …"
type textarea "Guten Abend! Wenn Sie auf unsere website gehen, können Sie unsere Preise im Men…"
type textarea "Guten Tag! Wenn Sie auf unsere Website gehen, finden Sie unsere Preise im Menü …"
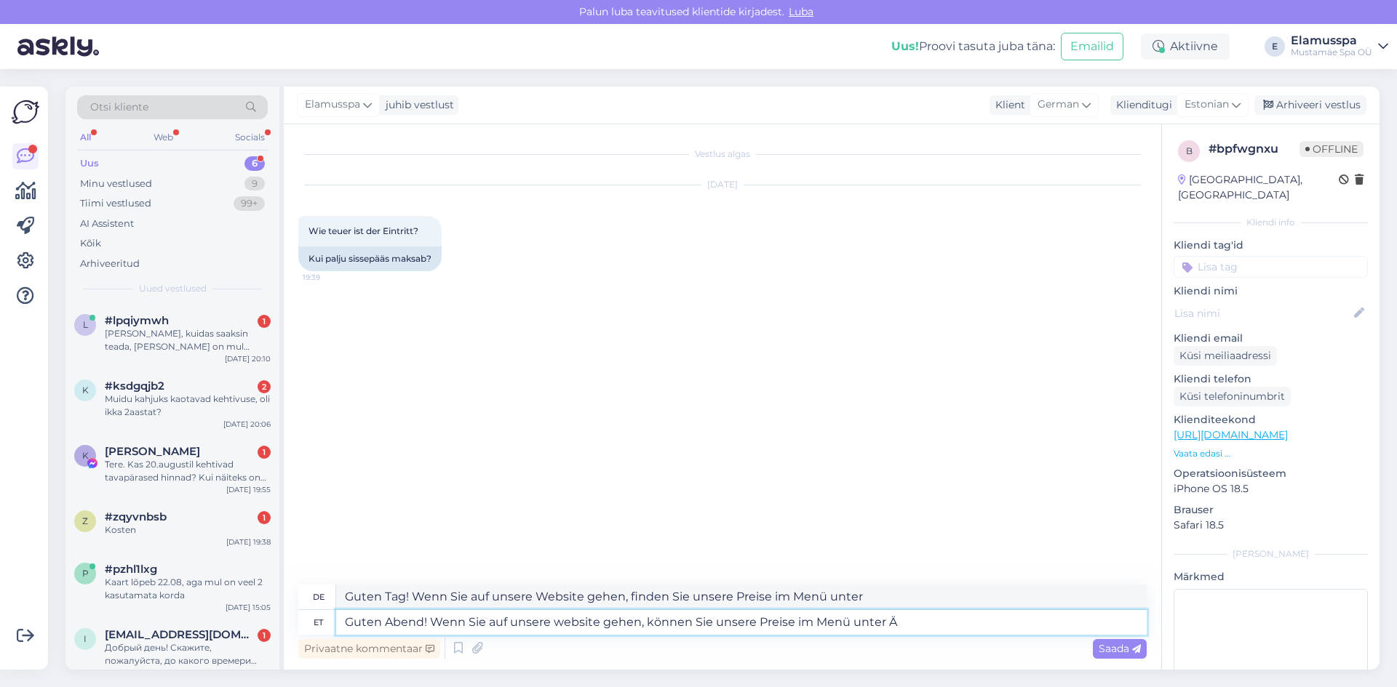
type textarea "Guten Abend! Wenn Sie auf unsere website gehen, können Sie unsere Preise im Men…"
type textarea "Guten Tag! Wenn Sie auf unsere Website gehen, können Sie unsere Preise im Menü …"
type textarea "Guten Abend! Wenn Sie auf unsere website gehen, können Sie unsere Preise im Men…"
type textarea "Guten Tag! Wenn Sie auf unsere Website gehen, finden Sie unsere Preise im Menü …"
type textarea "Guten Abend! Wenn Sie auf unsere website gehen, können Sie unsere Preise im Men…"
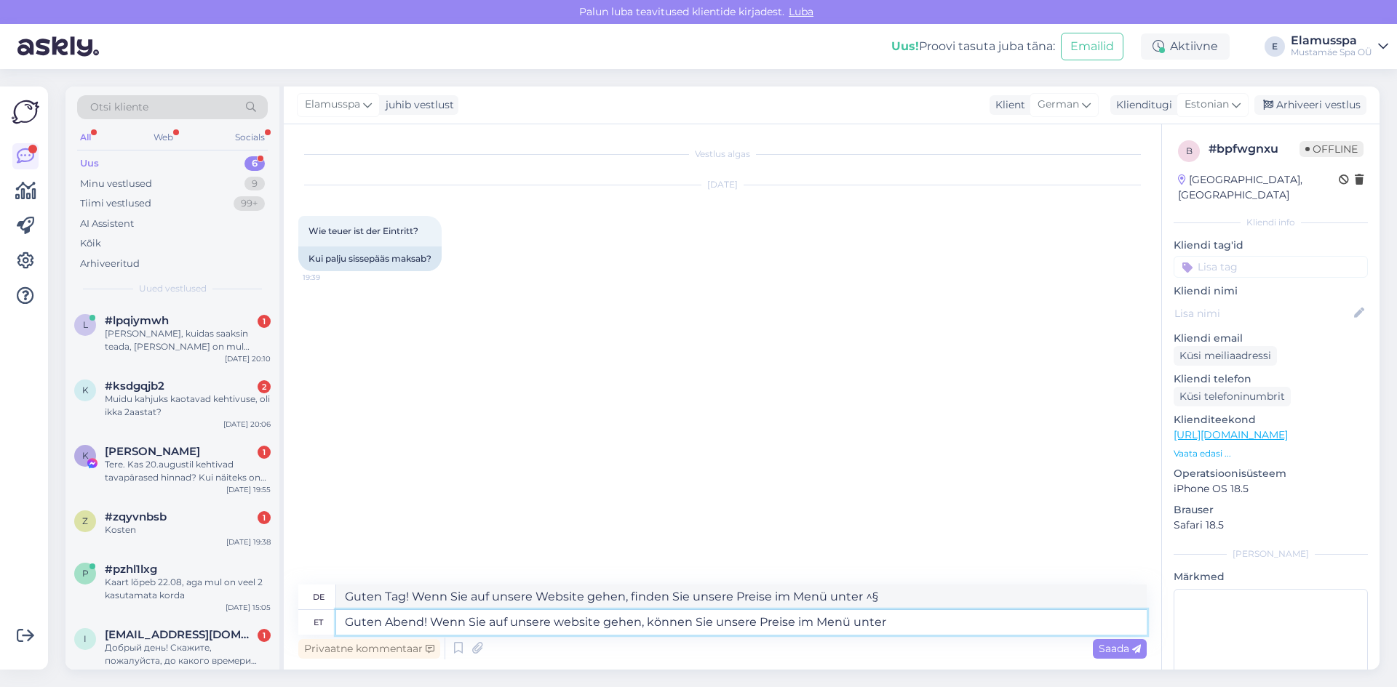
type textarea "Guten Tag! Wenn Sie auf unsere Website gehen, können Sie unsere Preise im Menü …"
type textarea "Guten Abend! Wenn Sie auf unsere website gehen, können Sie unsere Preise im Men…"
type textarea "Guten Tag! Wenn Sie auf unsere Website gehen, können Sie unsere Preise im Menü …"
type textarea "Guten Abend! Wenn Sie auf unsere website gehen, können Sie unsere Preise im Men…"
type textarea "Guten Tag! Wenn Sie auf unsere Website gehen, finden Sie unsere Preise im Menü …"
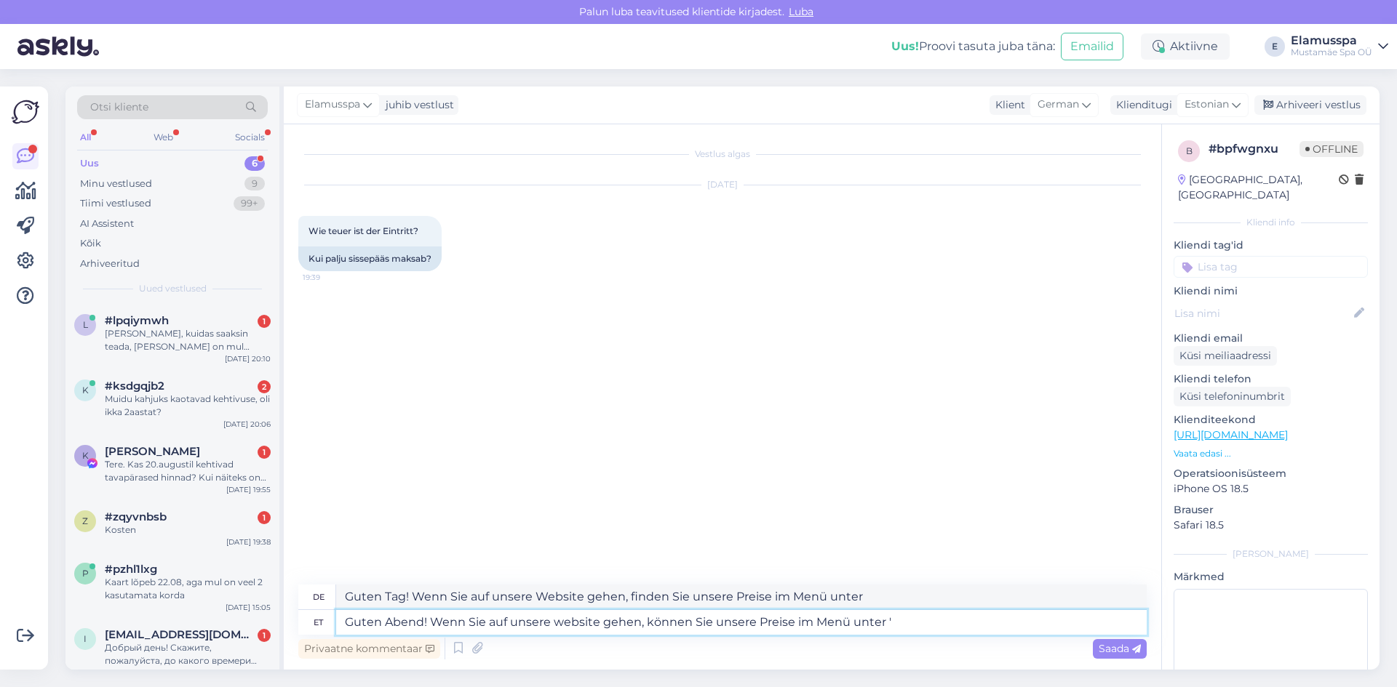
type textarea "Guten Abend! Wenn Sie auf unsere website gehen, können Sie unsere Preise im Men…"
type textarea "Guten Tag! Wenn Sie auf unsere Website gehen, können Sie unsere Preise im Menü …"
type textarea "Guten Abend! Wenn Sie auf unsere website gehen, können Sie unsere Preise im Men…"
type textarea "Guten Tag! Wenn Sie auf unsere Website gehen, finden Sie unsere Preise im Menü …"
type textarea "Guten Abend! Wenn Sie auf unsere website gehen, können Sie unsere Preise im Men…"
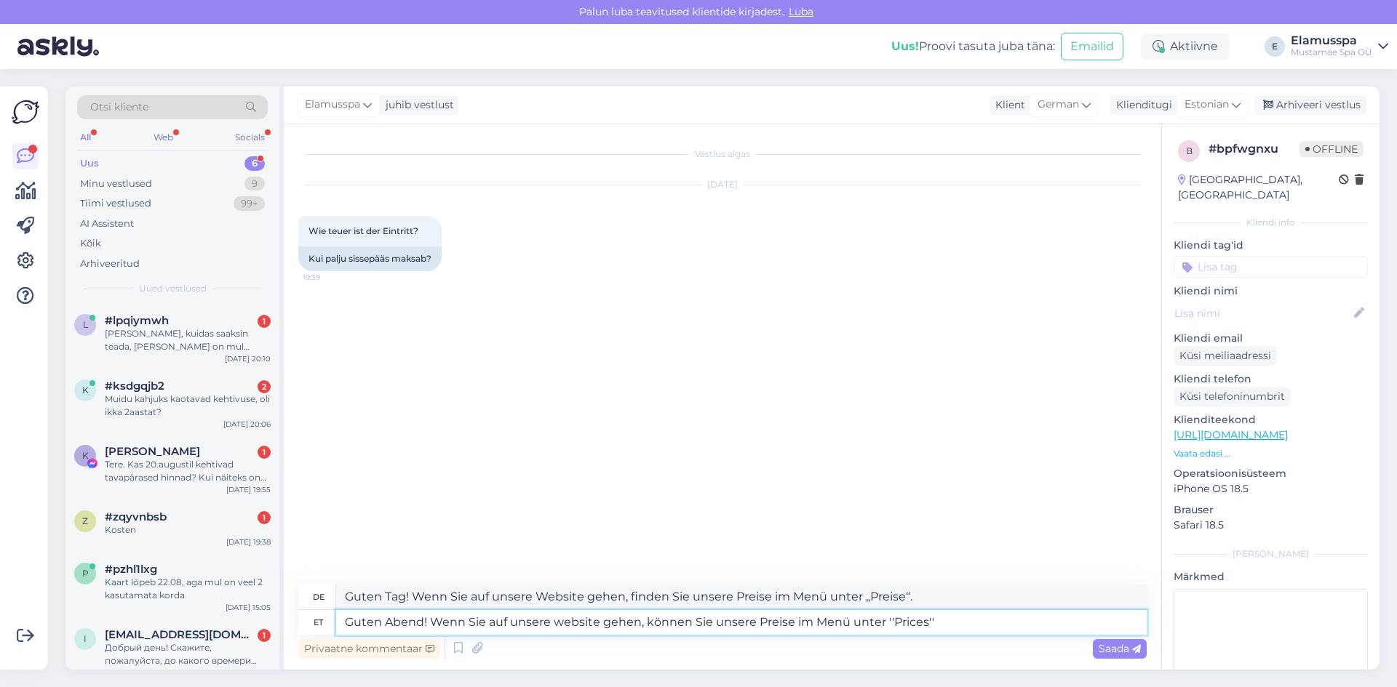
type textarea "Guten Tag! Wenn Sie auf unserer Website sind, finden Sie unsere Preise im Menü …"
type textarea "Guten Abend! Wenn Sie auf unsere website gehen, können Sie unsere Preise im Men…"
type textarea "Guten Tag! Wenn Sie auf unsere Website gehen, können Sie unsere Preise im Menü …"
paste textarea "[URL][DOMAIN_NAME]"
type textarea "Guten Abend! Wenn Sie auf unsere website gehen, können Sie unsere Preise im Men…"
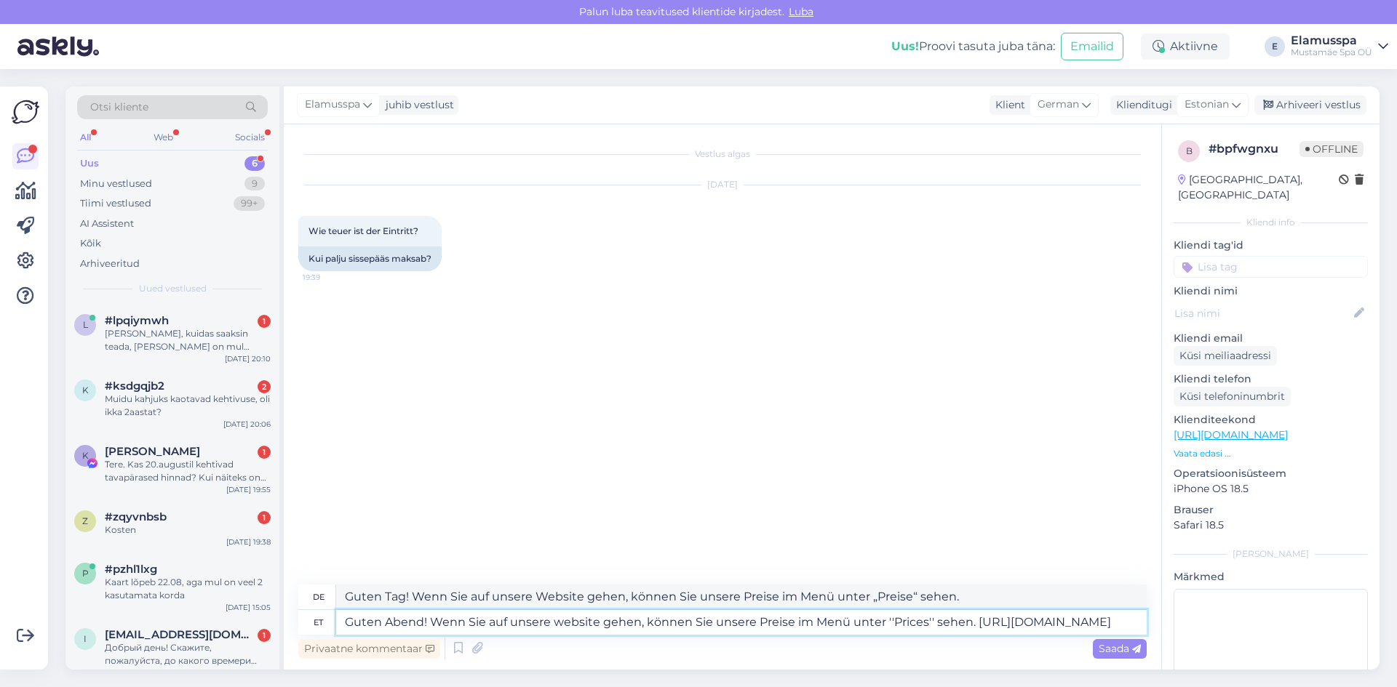
type textarea "Guten Tag! Wenn Sie unsere Website besuchen, können Sie unsere Preise im Menü u…"
click at [891, 621] on textarea "Guten Abend! Wenn Sie auf unsere website gehen, können Sie unsere Preise im Men…" at bounding box center [741, 622] width 810 height 25
type textarea "Guten Abend! Wenn Sie auf unsere website gehen, können Sie unsere Preise im Men…"
type textarea "Guten Tag! Wenn Sie auf unserer Website sind, können Sie unsere Preise im Menü …"
click at [928, 623] on textarea "Guten Abend! Wenn Sie auf unsere website gehen, können Sie unsere Preise im Men…" at bounding box center [741, 622] width 810 height 25
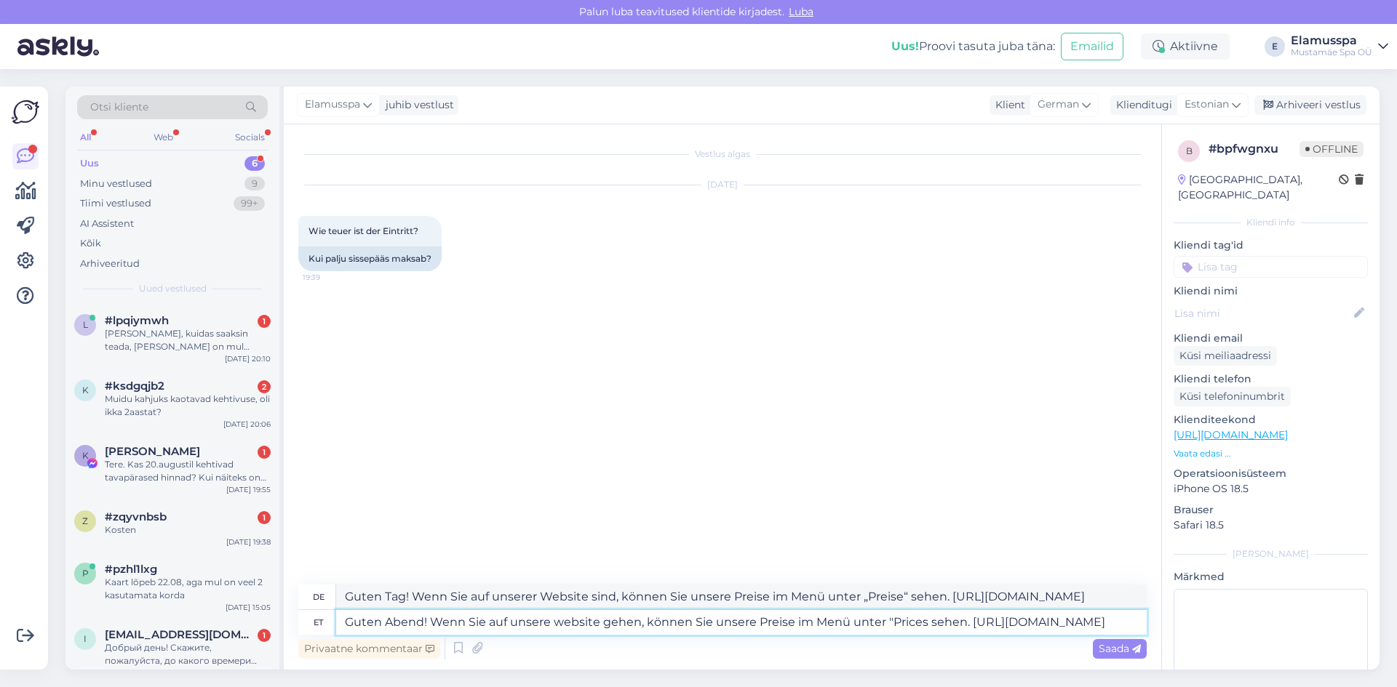
type textarea "Guten Abend! Wenn Sie auf unsere website gehen, können Sie unsere Preise im Men…"
type textarea "Guten Tag! Wenn Sie unsere Website besuchen, können Sie unsere Preise im Menü u…"
type textarea "Guten Abend! Wenn Sie auf unsere website gehen, können Sie unsere Preise im Men…"
click at [404, 591] on textarea "Guten Tag! Wenn Sie unsere Website besuchen, können Sie unsere Preise im Menü u…" at bounding box center [741, 597] width 810 height 25
type textarea "Guten Abend! Wenn Sie unsere Website besuchen, können Sie unsere Preise im Menü…"
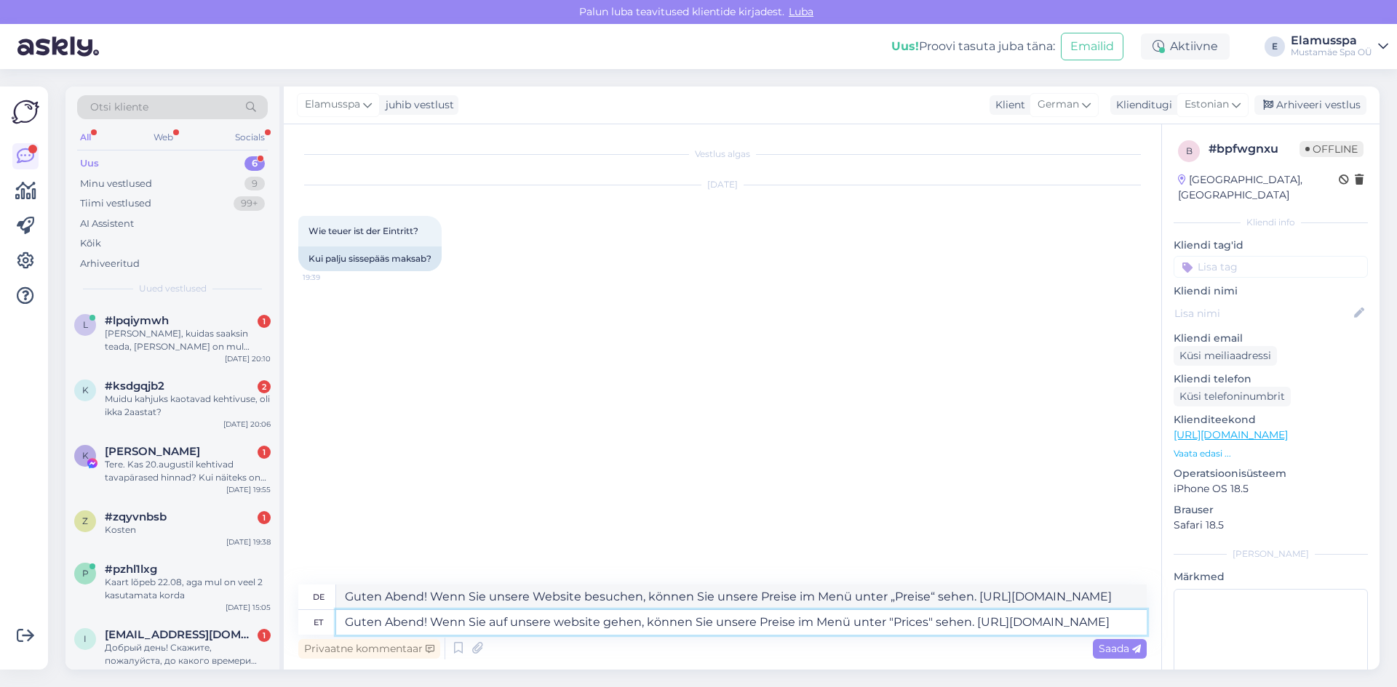
click at [506, 623] on textarea "Guten Abend! Wenn Sie auf unsere website gehen, können Sie unsere Preise im Men…" at bounding box center [741, 622] width 810 height 25
type textarea "Guten Abend! Wenn Sie unsere website gehen, können Sie unsere Preise im Menü un…"
type textarea "Guten Tag! Wenn Sie unsere Website besuchen, können Sie unsere Preise im Menü u…"
drag, startPoint x: 617, startPoint y: 620, endPoint x: 580, endPoint y: 621, distance: 37.1
click at [580, 621] on textarea "Guten Abend! Wenn Sie unsere website gehen, können Sie unsere Preise im Menü un…" at bounding box center [741, 622] width 810 height 25
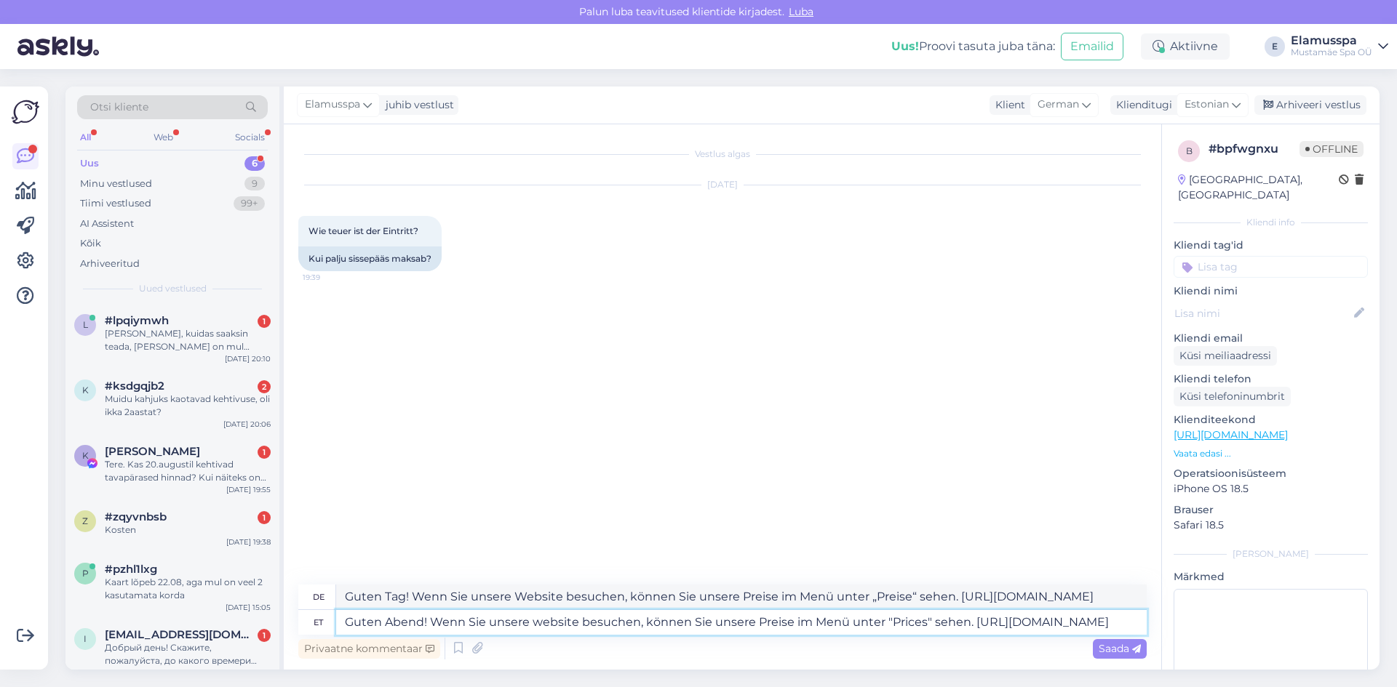
type textarea "Guten Abend! Wenn Sie unsere website besuchen, können Sie unsere Preise im Menü…"
click at [406, 593] on textarea "Guten Tag! Wenn Sie unsere Website besuchen, können Sie unsere Preise im Menü u…" at bounding box center [741, 597] width 810 height 25
type textarea "Guten Abend! Wenn Sie unsere Website besuchen, können Sie unsere Preise im Menü…"
click at [521, 623] on textarea "Guten Abend! Wenn Sie unsere website besuchen, können Sie unsere Preise im Menü…" at bounding box center [741, 622] width 810 height 25
click at [1125, 647] on span "Saada" at bounding box center [1120, 648] width 42 height 13
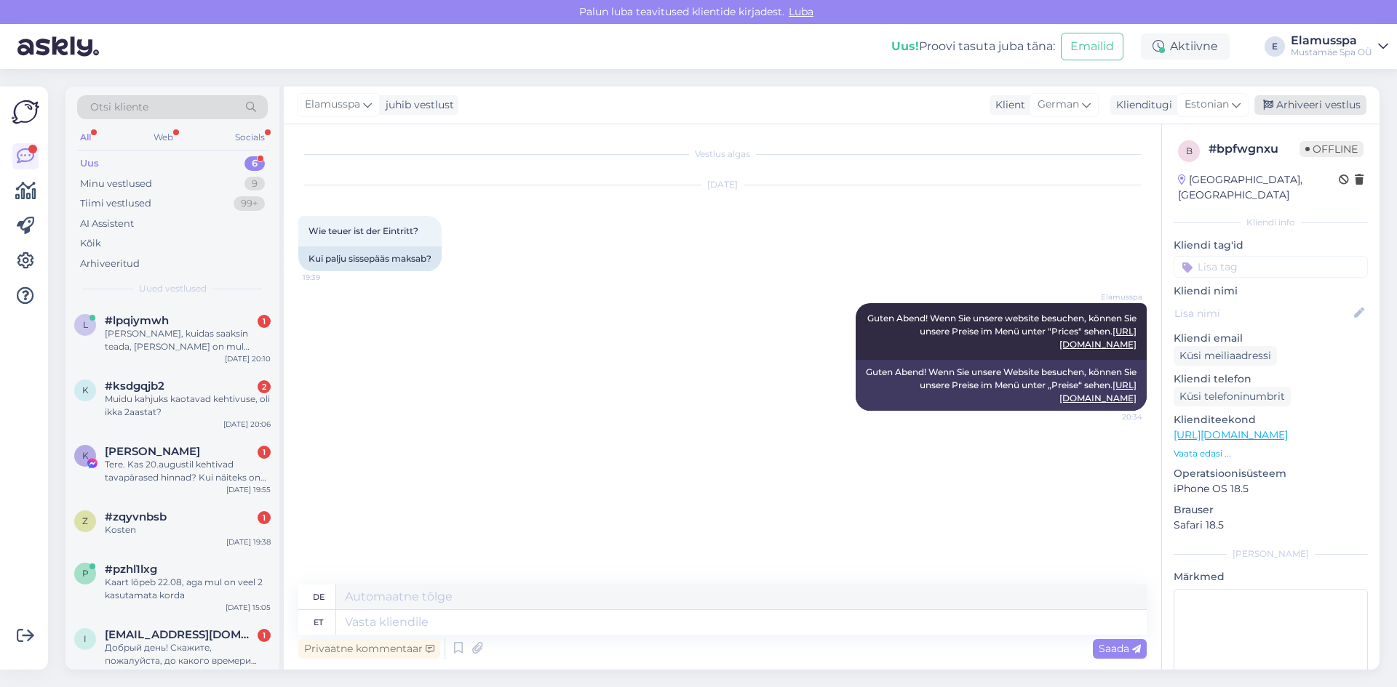
click at [1289, 107] on div "Arhiveeri vestlus" at bounding box center [1310, 105] width 112 height 20
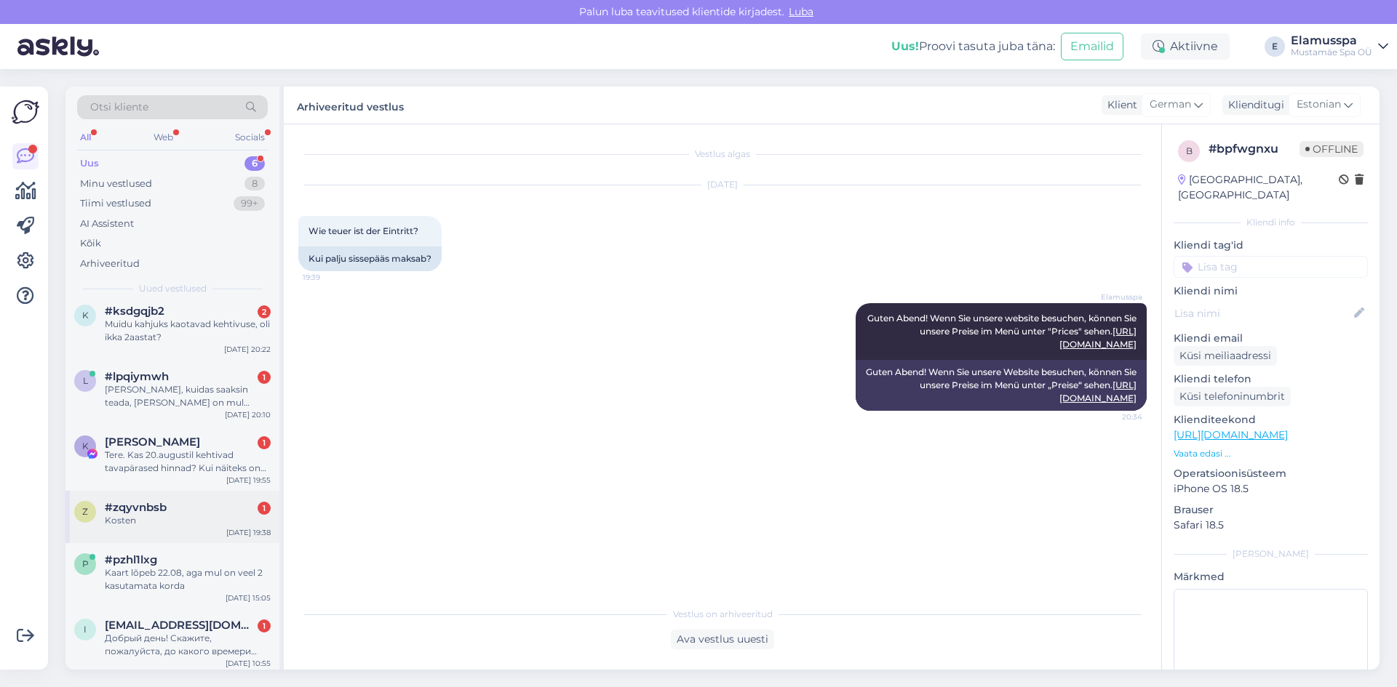
scroll to position [14, 0]
click at [199, 471] on div "K [PERSON_NAME] 1 Tere. Kas 20.augustil kehtivad tavapärased hinnad? Kui näitek…" at bounding box center [172, 453] width 214 height 65
